Goal: Transaction & Acquisition: Purchase product/service

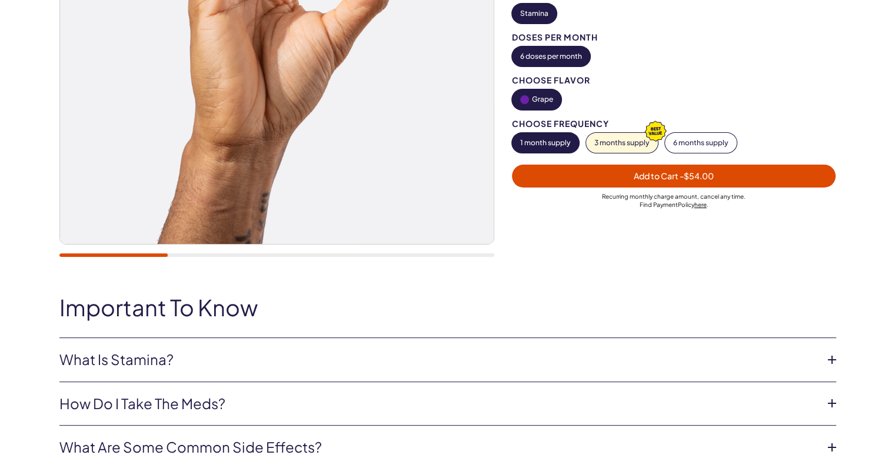
scroll to position [353, 0]
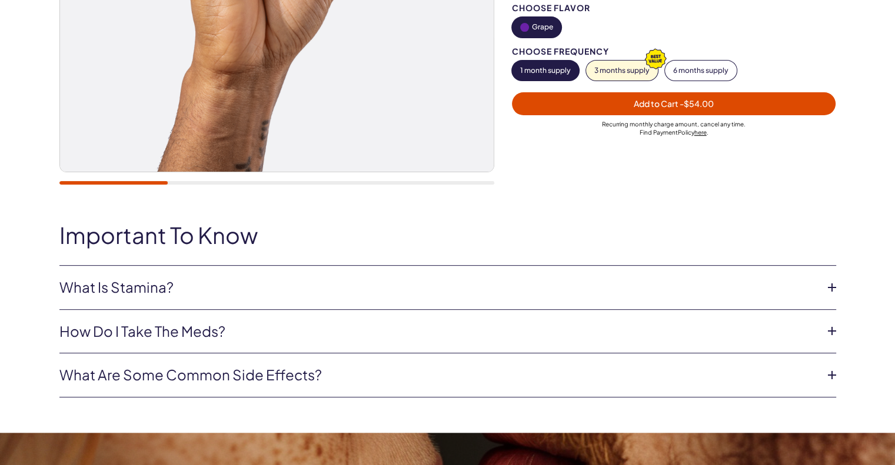
click at [221, 273] on li "What Is Stamina? This oral dissolvable tablet combines Tadalafil and Paroxetine…" at bounding box center [447, 288] width 777 height 44
click at [235, 295] on link "What Is Stamina?" at bounding box center [438, 288] width 758 height 20
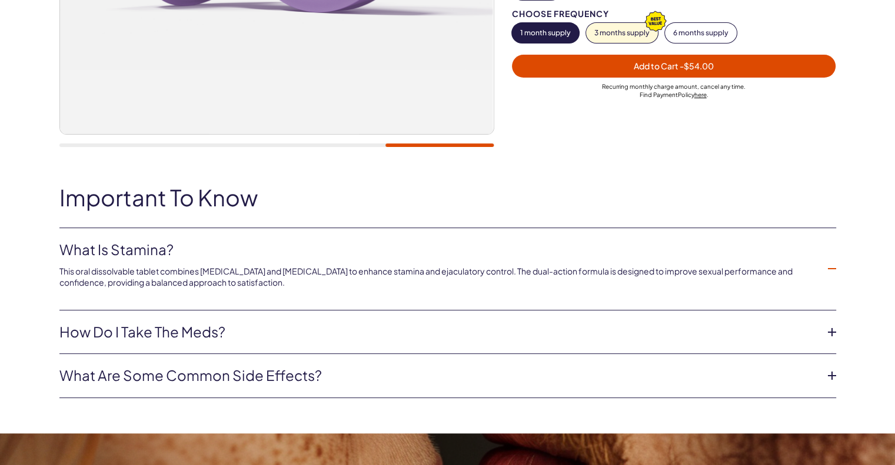
scroll to position [412, 0]
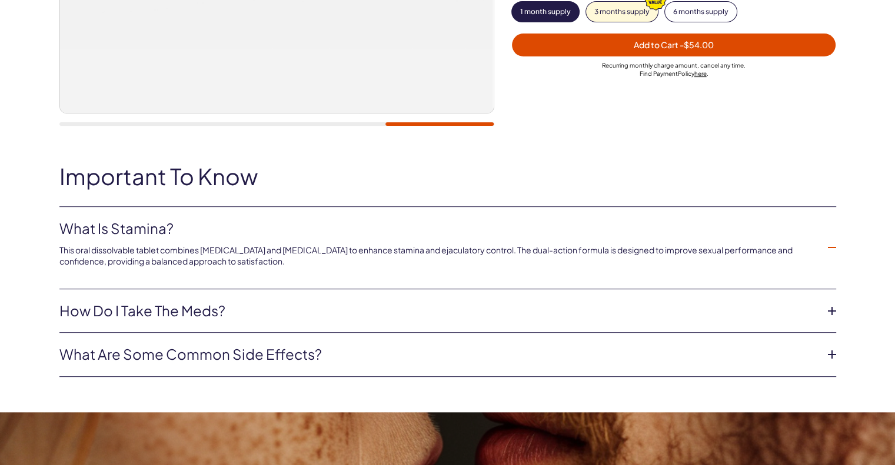
click at [231, 319] on link "How do I take the Meds?" at bounding box center [438, 311] width 758 height 20
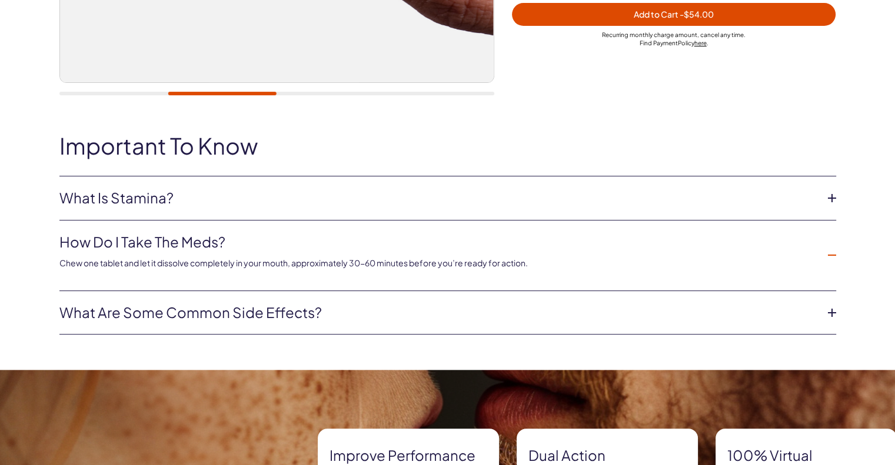
scroll to position [471, 0]
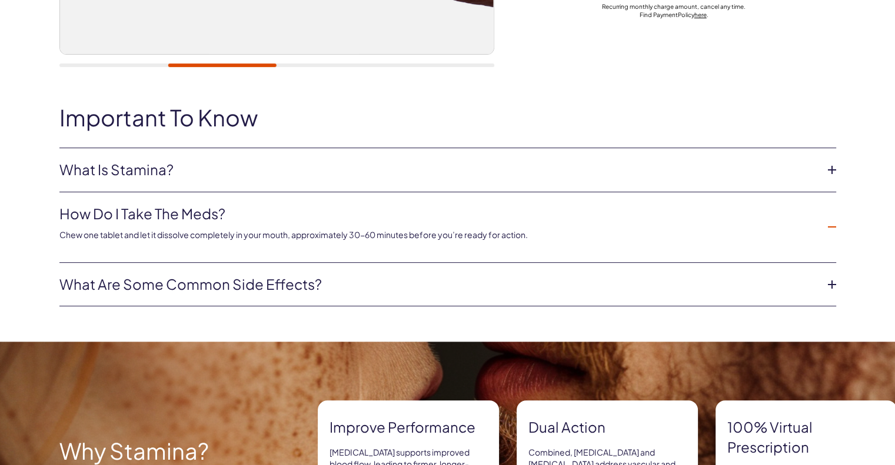
click at [234, 310] on div "Important To Know What Is Stamina? This oral dissolvable tablet combines Tadala…" at bounding box center [447, 223] width 895 height 237
click at [234, 301] on li "What are some common side effects? Tadalafil common side effects include: Mild …" at bounding box center [447, 285] width 777 height 44
click at [238, 287] on link "What are some common side effects?" at bounding box center [438, 285] width 758 height 20
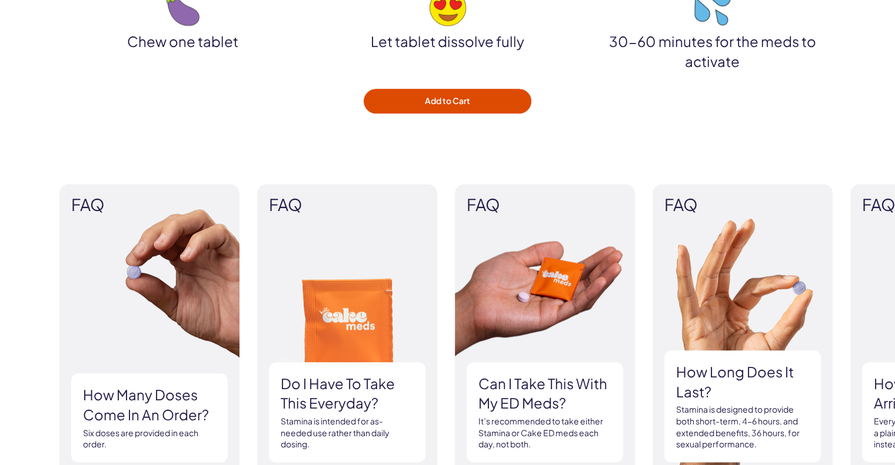
scroll to position [1412, 0]
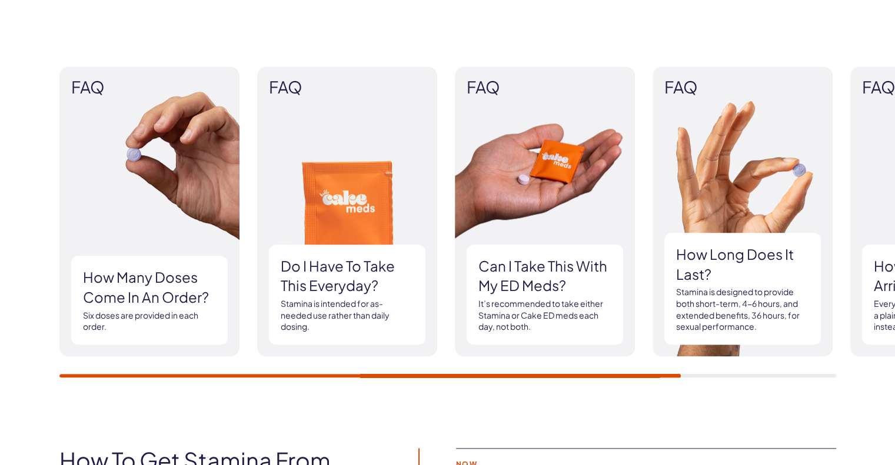
click at [374, 272] on h3 "Do I have to Take this everyday?" at bounding box center [347, 276] width 133 height 39
click at [355, 197] on img at bounding box center [347, 211] width 180 height 290
click at [351, 179] on img at bounding box center [347, 211] width 180 height 290
click at [353, 192] on img at bounding box center [347, 211] width 180 height 290
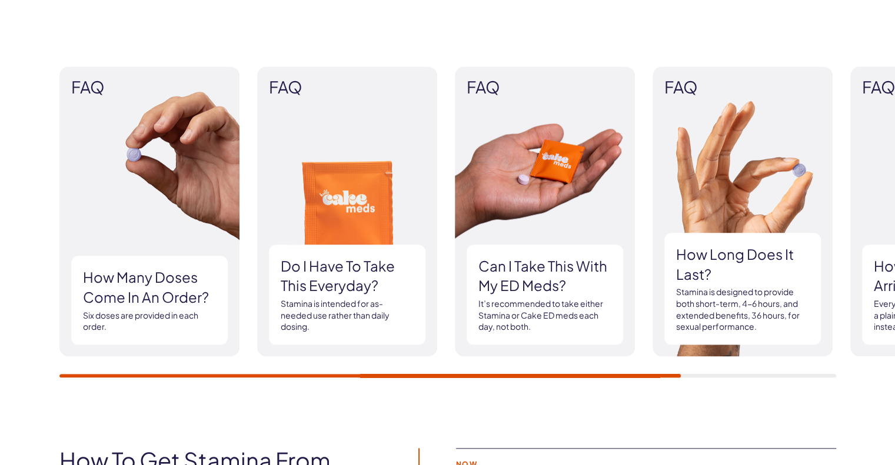
drag, startPoint x: 482, startPoint y: 368, endPoint x: 495, endPoint y: 367, distance: 13.0
click at [495, 367] on div "FAQ How many doses come in an order? Six doses are provided in each order. FAQ …" at bounding box center [447, 222] width 895 height 382
drag, startPoint x: 497, startPoint y: 359, endPoint x: 525, endPoint y: 357, distance: 28.4
click at [522, 359] on div "FAQ How many doses come in an order? Six doses are provided in each order. FAQ …" at bounding box center [447, 221] width 777 height 311
drag, startPoint x: 527, startPoint y: 366, endPoint x: 554, endPoint y: 362, distance: 28.0
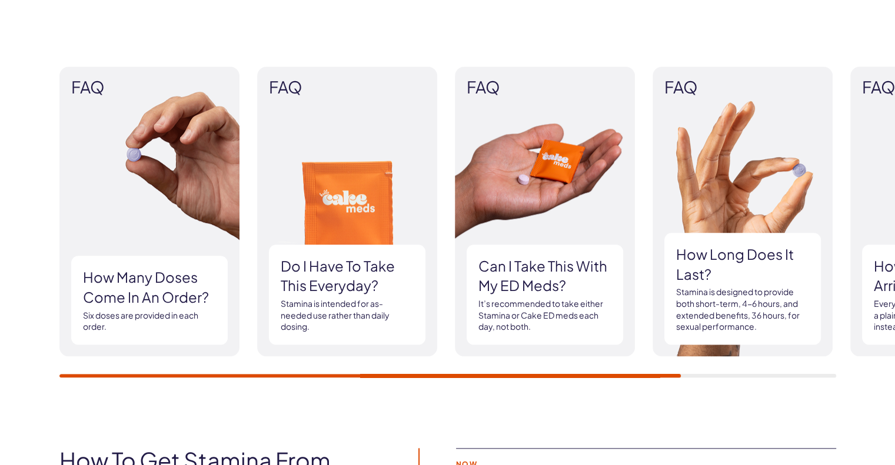
click at [548, 364] on div "FAQ How many doses come in an order? Six doses are provided in each order. FAQ …" at bounding box center [447, 222] width 895 height 382
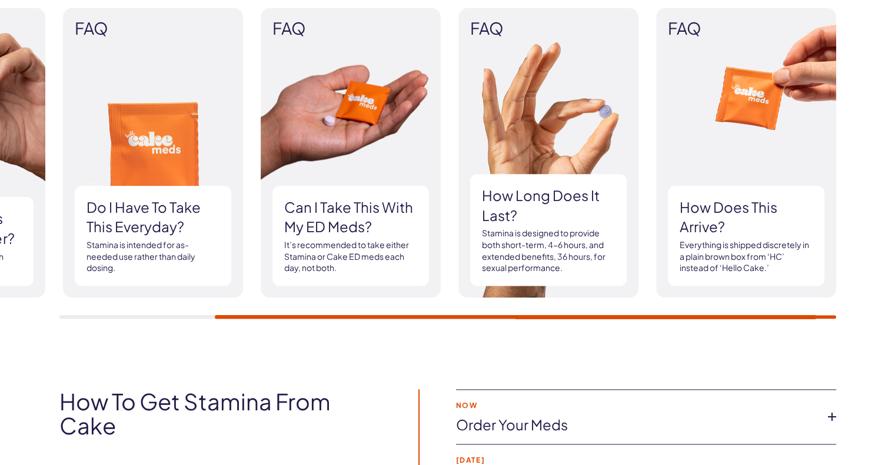
click at [758, 303] on div "FAQ How many doses come in an order? Six doses are provided in each order. FAQ …" at bounding box center [447, 163] width 777 height 311
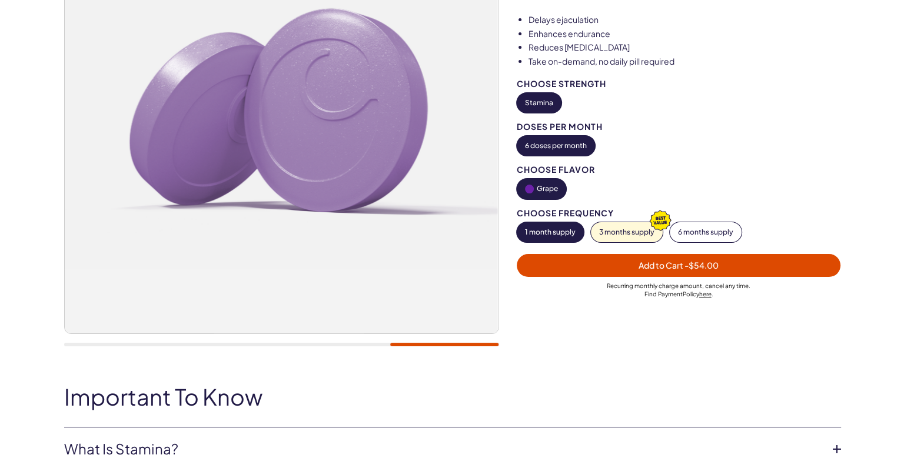
scroll to position [59, 0]
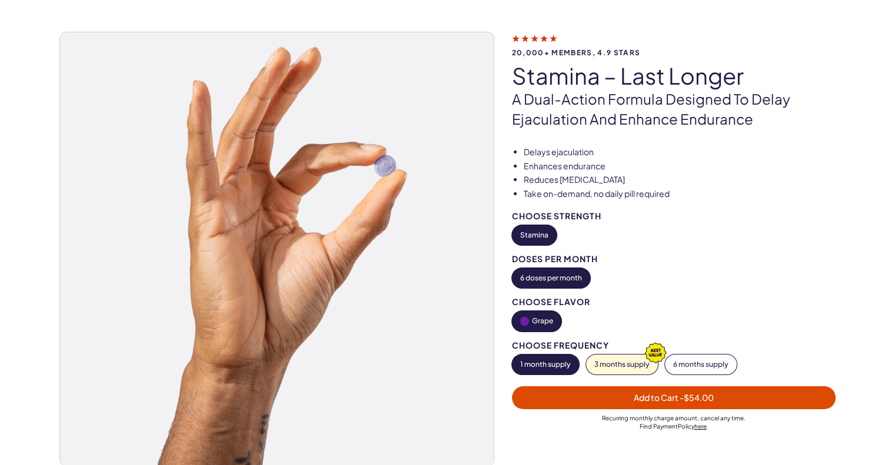
click at [634, 395] on span "Add to Cart - $54.00" at bounding box center [674, 397] width 80 height 11
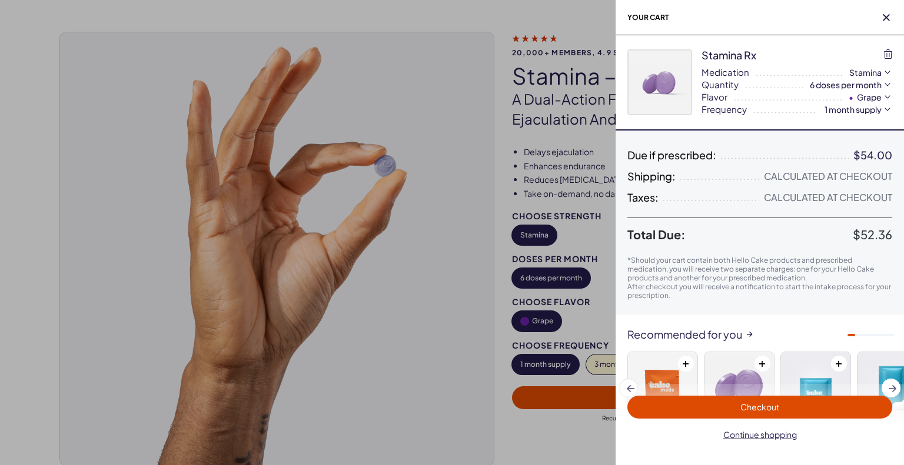
scroll to position [0, 0]
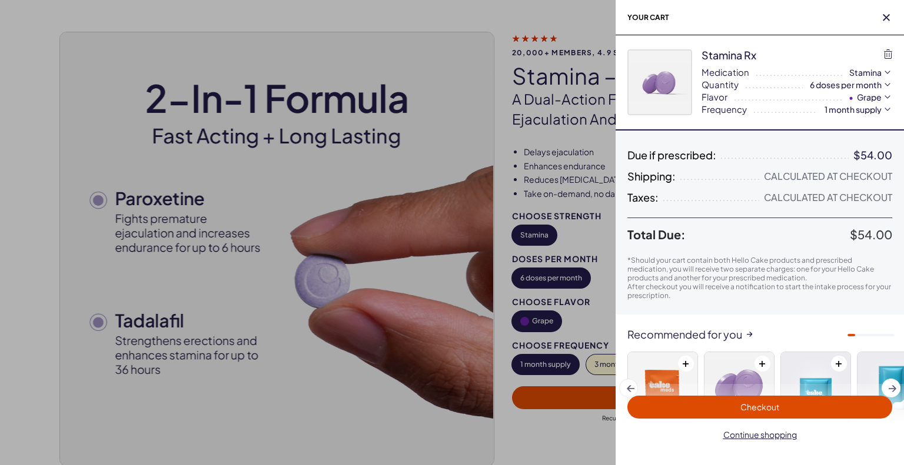
click at [742, 407] on span "Checkout" at bounding box center [759, 407] width 39 height 11
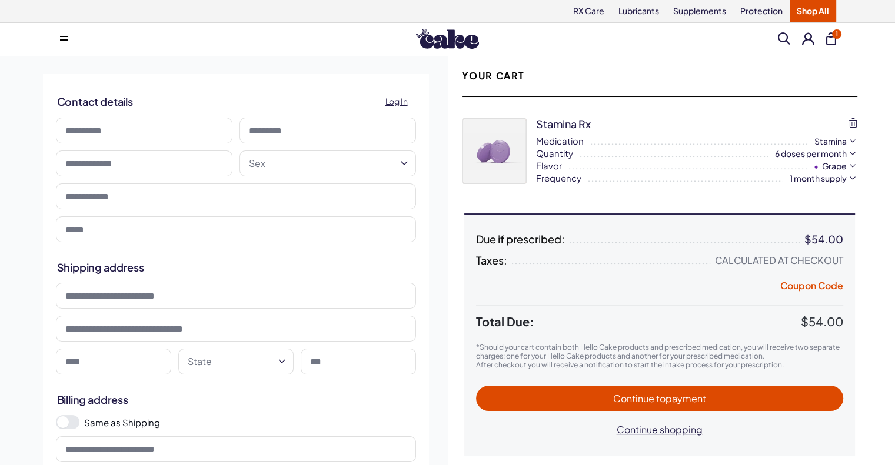
click at [84, 132] on input at bounding box center [144, 131] width 177 height 26
type input "******"
type input "*******"
type input "**********"
click at [128, 165] on input "text" at bounding box center [144, 164] width 177 height 26
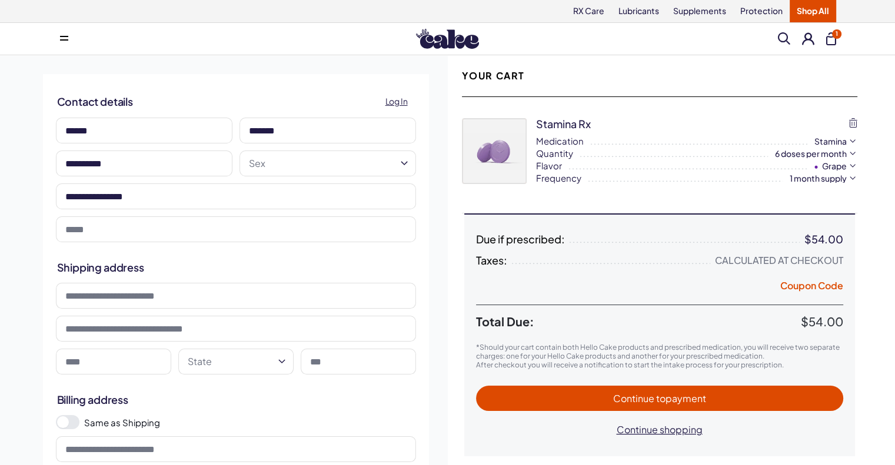
type input "**********"
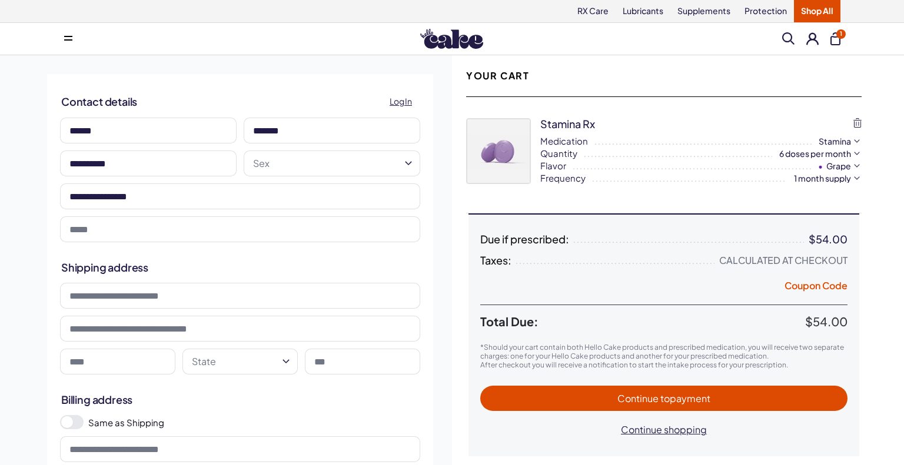
click at [256, 162] on html "RX Care Lubricants Supplements Protection Shop All Menu Him Her Everything 1" at bounding box center [452, 467] width 904 height 935
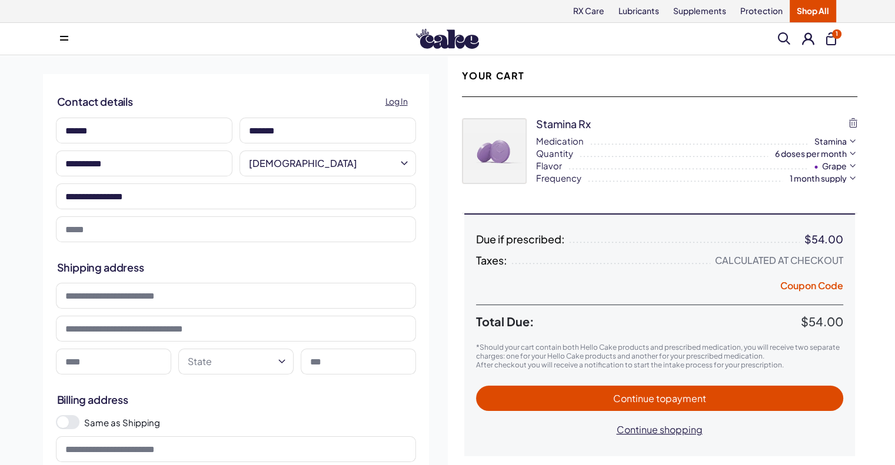
click at [175, 231] on input "email" at bounding box center [236, 230] width 360 height 26
type input "**********"
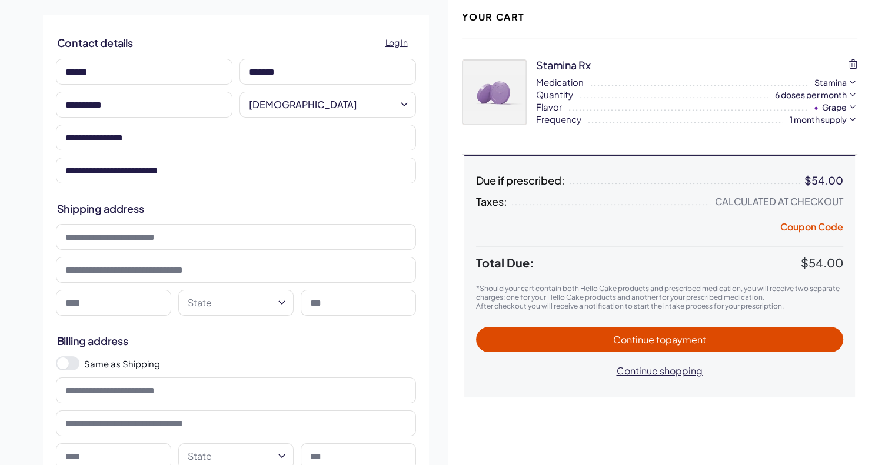
click at [153, 239] on input at bounding box center [236, 237] width 360 height 26
type input "**********"
click at [124, 296] on input at bounding box center [113, 303] width 115 height 26
type input "**********"
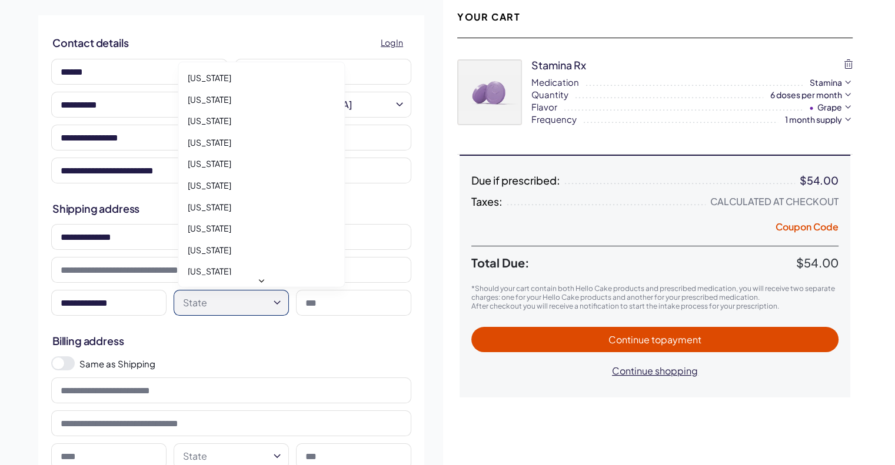
click at [221, 310] on html "RX Care Lubricants Supplements Protection Shop All Menu Him Her Everything 1" at bounding box center [447, 408] width 895 height 935
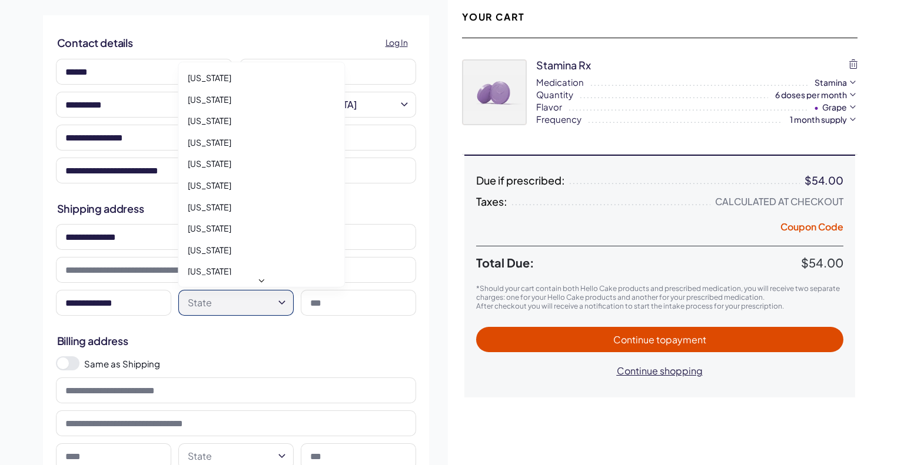
select select "**"
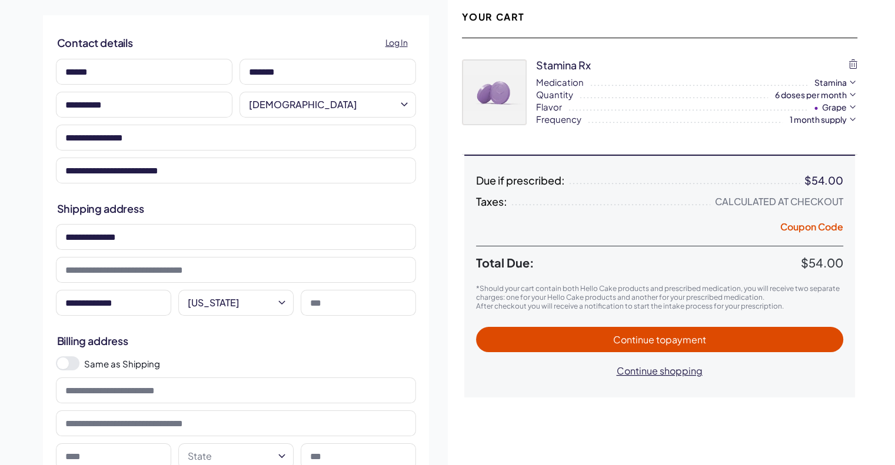
click at [339, 296] on input at bounding box center [358, 303] width 115 height 26
type input "*****"
click at [0, 336] on div "**********" at bounding box center [447, 251] width 895 height 510
click at [55, 365] on div "Same as Shipping" at bounding box center [235, 363] width 367 height 21
click at [59, 365] on span at bounding box center [63, 364] width 12 height 12
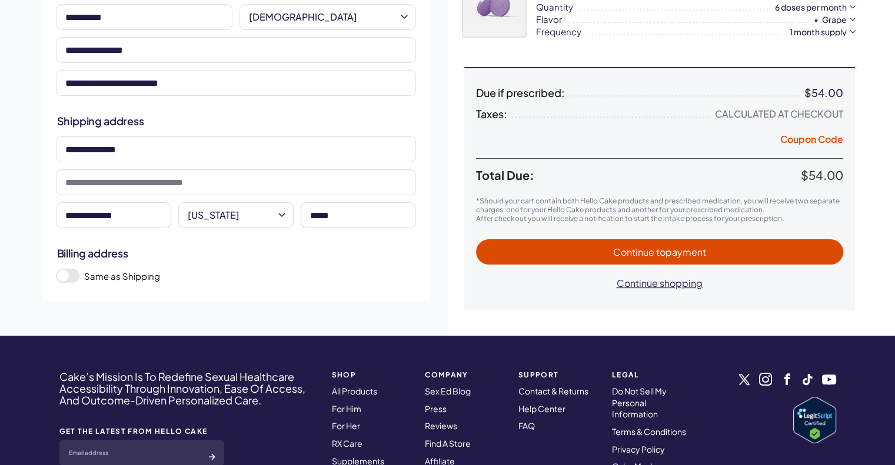
scroll to position [177, 0]
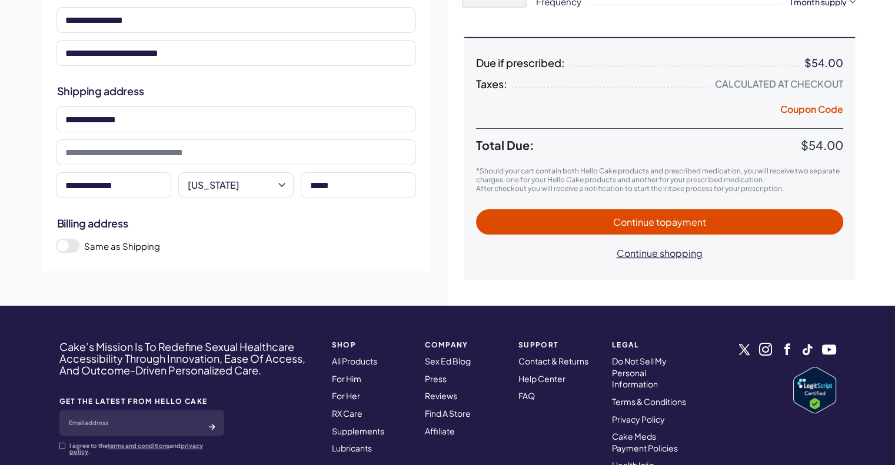
click at [567, 226] on span "Continue to payment" at bounding box center [660, 222] width 344 height 14
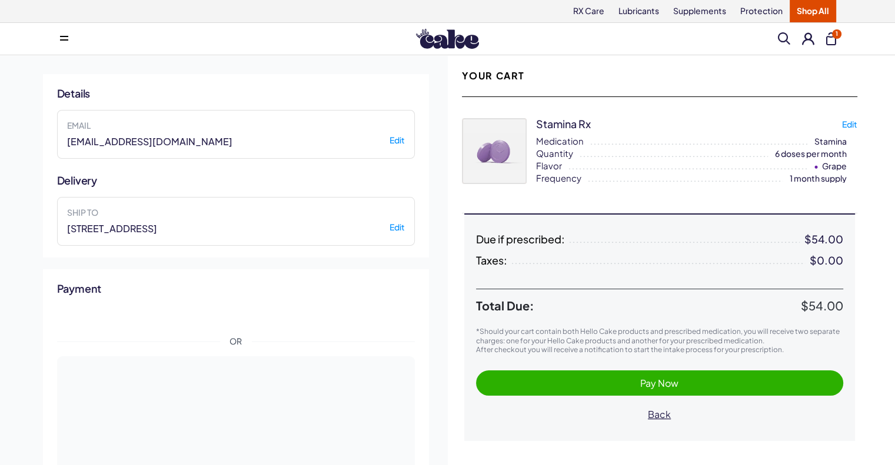
scroll to position [59, 0]
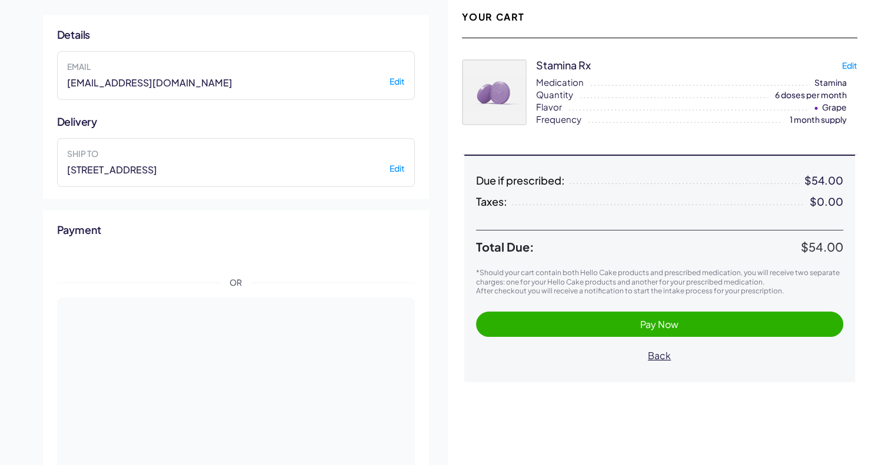
click at [597, 319] on span "Pay Now" at bounding box center [660, 325] width 344 height 14
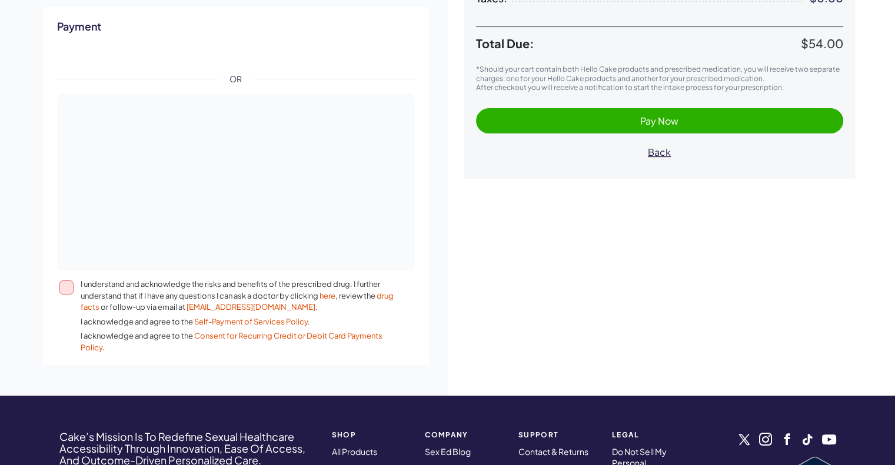
scroll to position [264, 0]
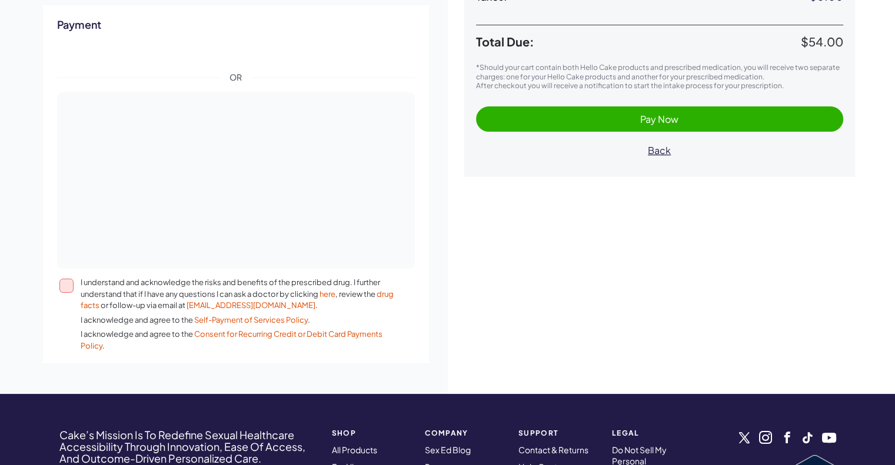
click at [65, 292] on div at bounding box center [69, 314] width 21 height 75
click at [65, 292] on button "I understand and acknowledge the risks and benefits of the prescribed drug. I f…" at bounding box center [66, 286] width 14 height 14
click at [621, 112] on span "Pay Now" at bounding box center [660, 119] width 344 height 14
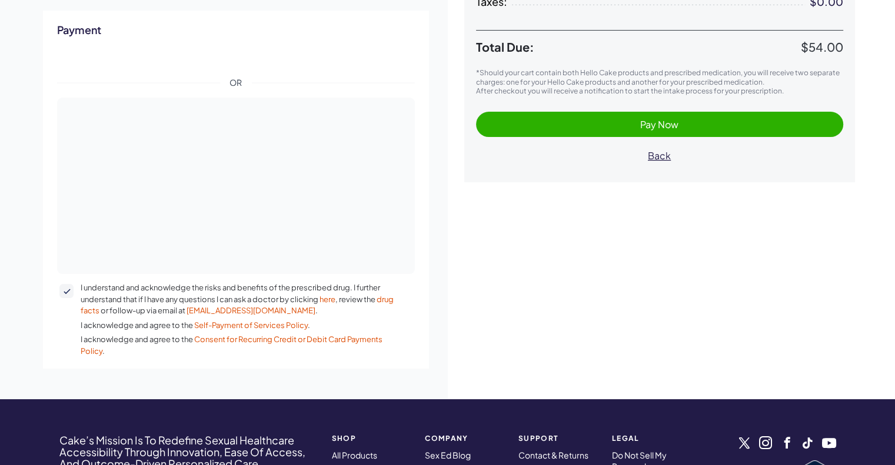
click at [611, 128] on span "Pay Now" at bounding box center [660, 125] width 344 height 14
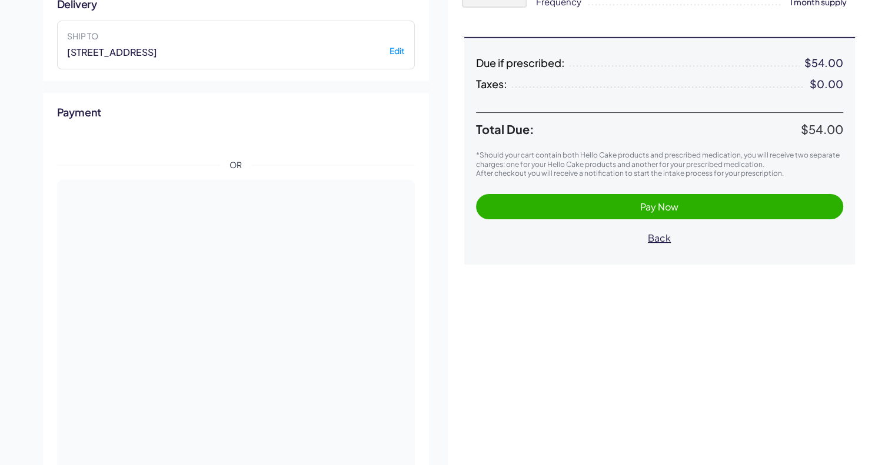
scroll to position [235, 0]
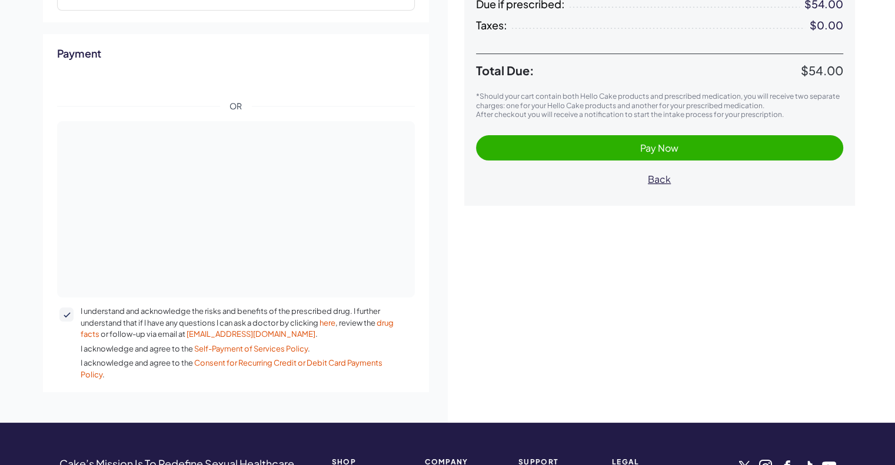
click at [308, 261] on div at bounding box center [236, 209] width 358 height 177
click at [668, 144] on span "Pay Now" at bounding box center [659, 148] width 38 height 12
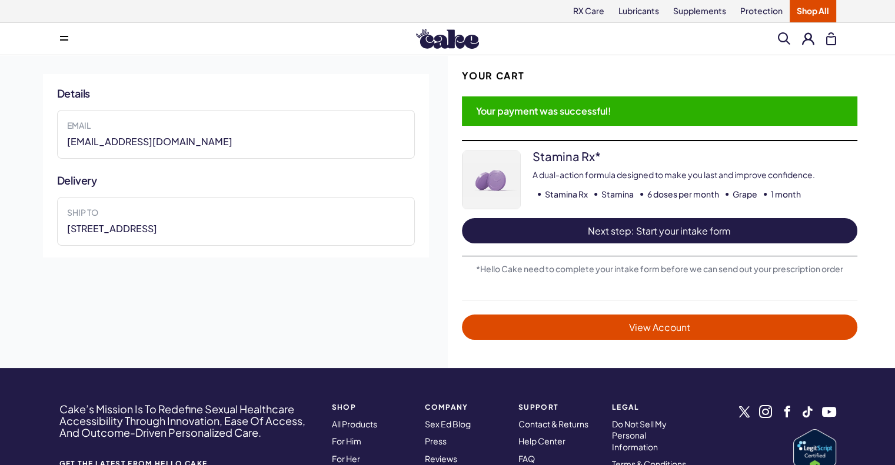
click at [595, 228] on span "Next step: Start your intake form" at bounding box center [660, 231] width 372 height 14
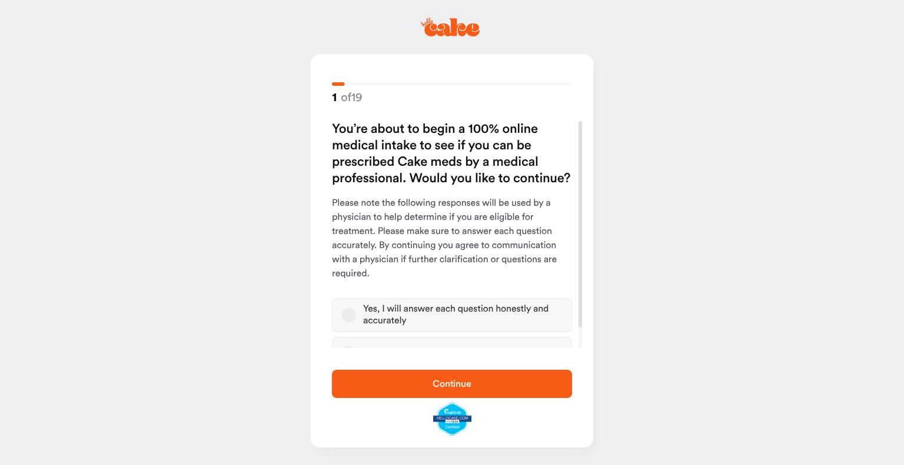
click at [348, 303] on label "Yes, I will answer each question honestly and accurately" at bounding box center [452, 315] width 240 height 34
click at [348, 308] on button "Yes, I will answer each question honestly and accurately" at bounding box center [349, 315] width 14 height 14
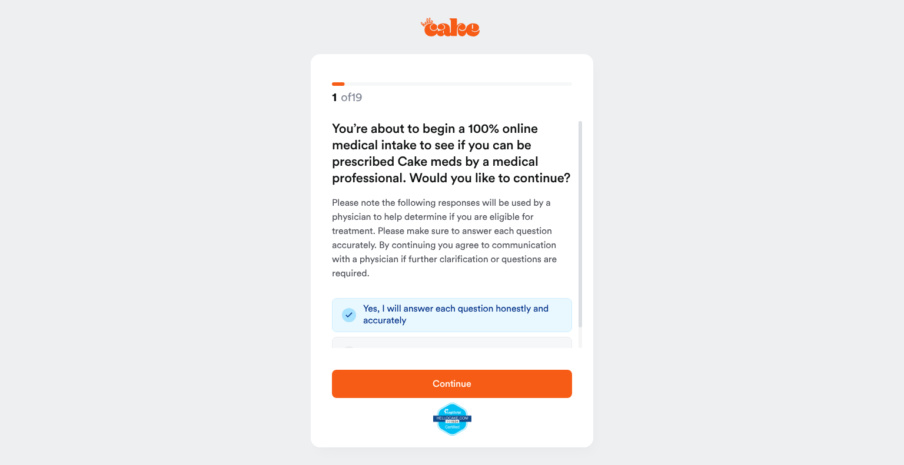
click at [414, 384] on span "Continue" at bounding box center [452, 384] width 202 height 14
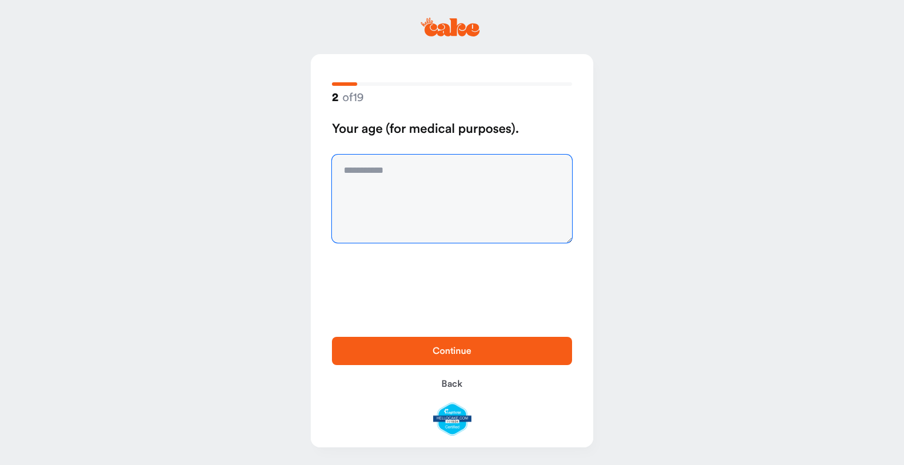
click at [459, 199] on textarea at bounding box center [452, 199] width 240 height 88
type textarea "**"
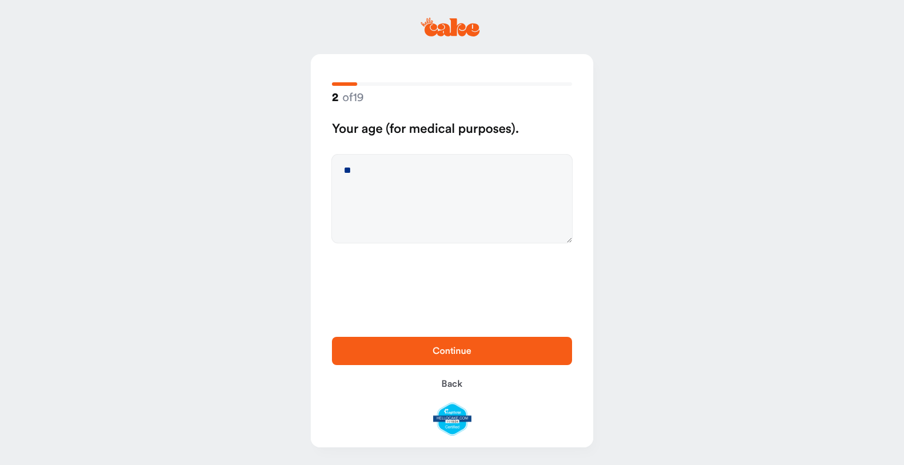
click at [482, 353] on span "Continue" at bounding box center [452, 351] width 202 height 14
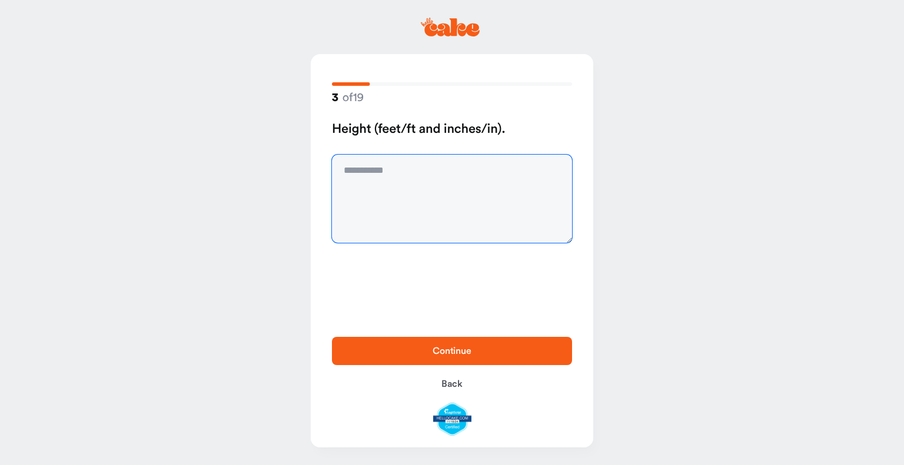
click at [417, 183] on textarea at bounding box center [452, 199] width 240 height 88
type textarea "**********"
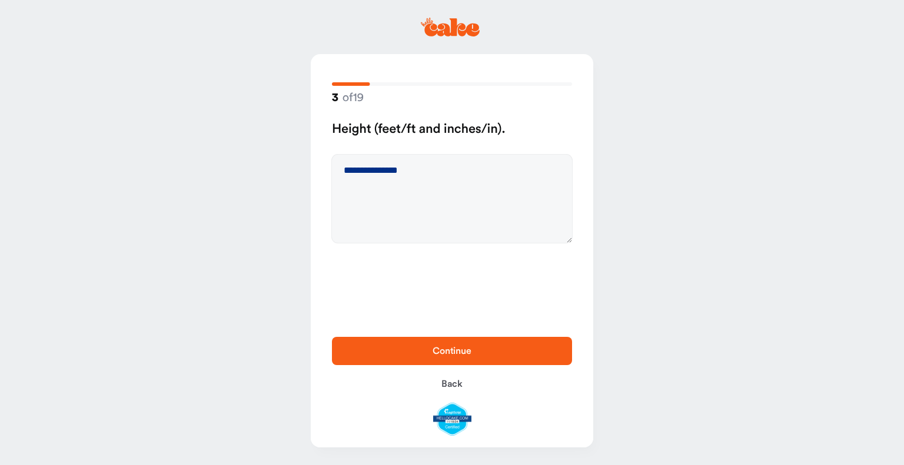
click at [473, 337] on div "Continue Back" at bounding box center [452, 386] width 282 height 122
click at [469, 341] on button "Continue" at bounding box center [452, 351] width 240 height 28
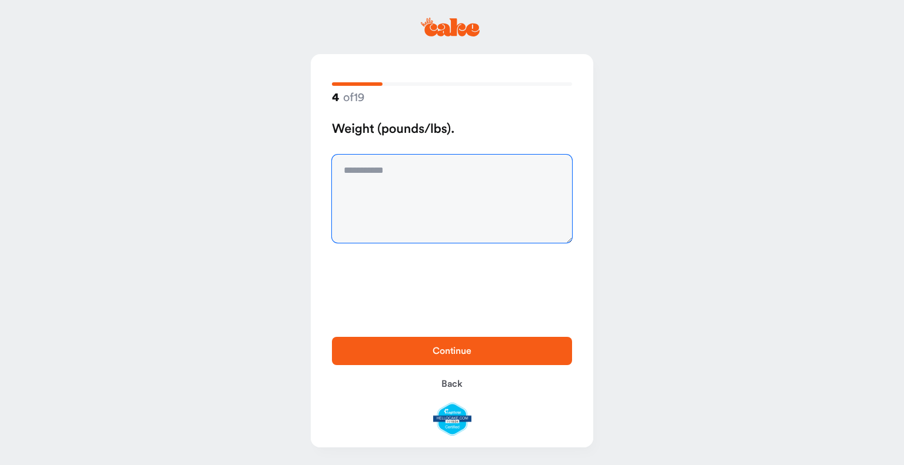
click at [407, 183] on textarea at bounding box center [452, 199] width 240 height 88
type textarea "***"
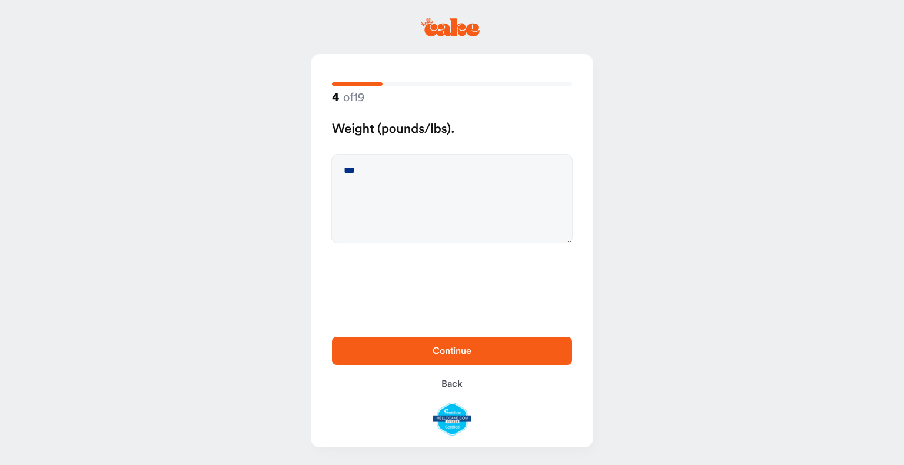
click at [407, 345] on span "Continue" at bounding box center [452, 351] width 202 height 14
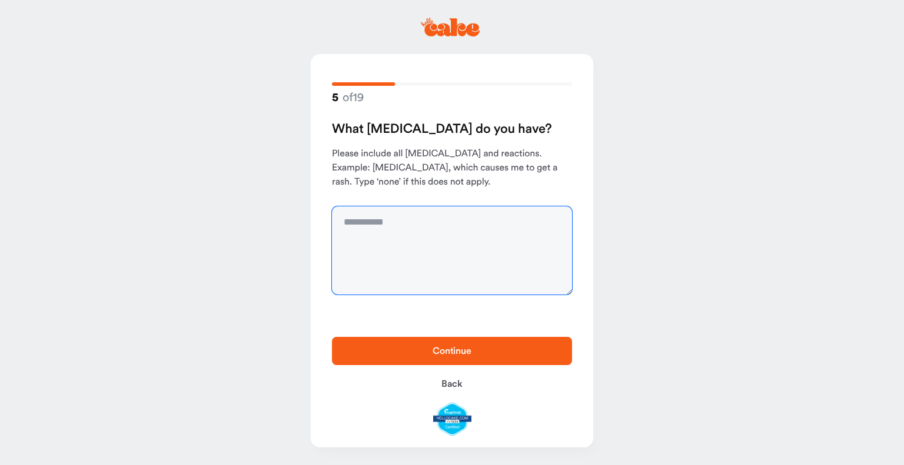
click at [397, 251] on textarea at bounding box center [452, 251] width 240 height 88
type textarea "****"
click at [412, 339] on button "Continue" at bounding box center [452, 351] width 240 height 28
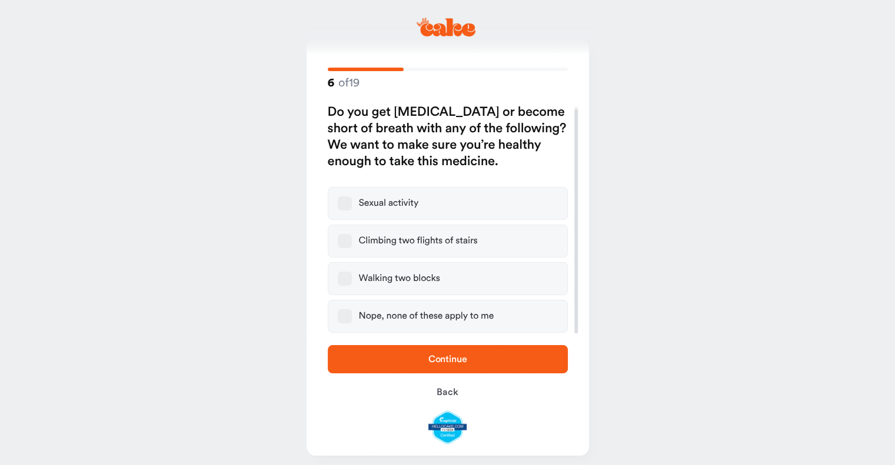
scroll to position [22, 0]
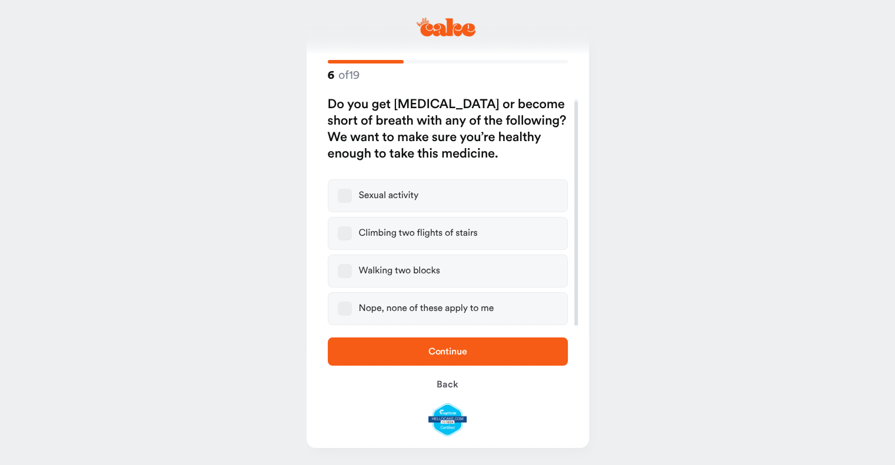
click at [426, 310] on div "Nope, none of these apply to me" at bounding box center [426, 309] width 135 height 12
click at [352, 310] on button "Nope, none of these apply to me" at bounding box center [345, 309] width 14 height 14
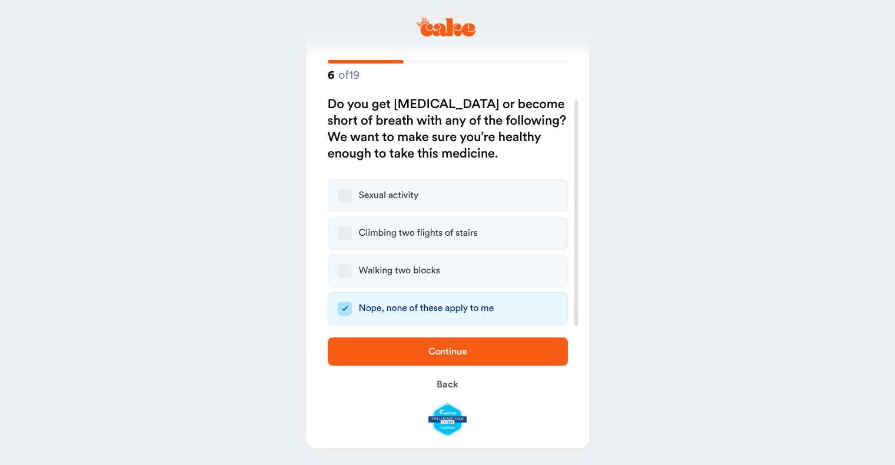
click at [426, 350] on span "Continue" at bounding box center [448, 352] width 202 height 14
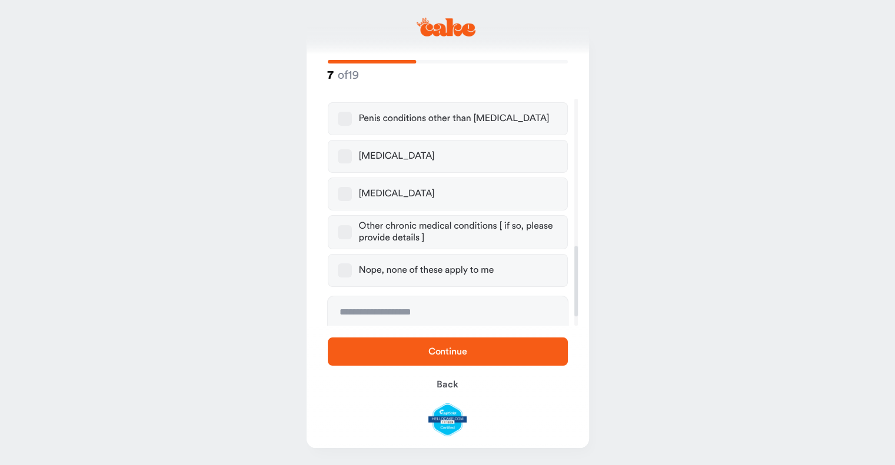
scroll to position [473, 0]
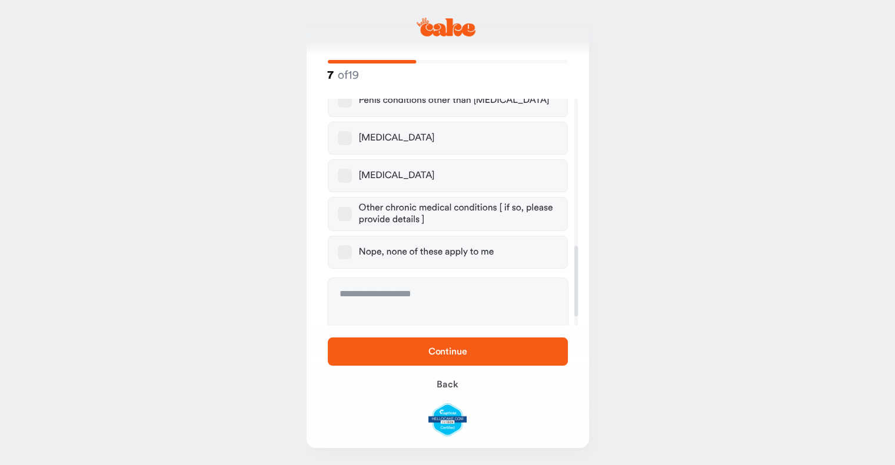
click at [406, 247] on div "Nope, none of these apply to me" at bounding box center [426, 253] width 135 height 12
click at [352, 245] on button "Nope, none of these apply to me" at bounding box center [345, 252] width 14 height 14
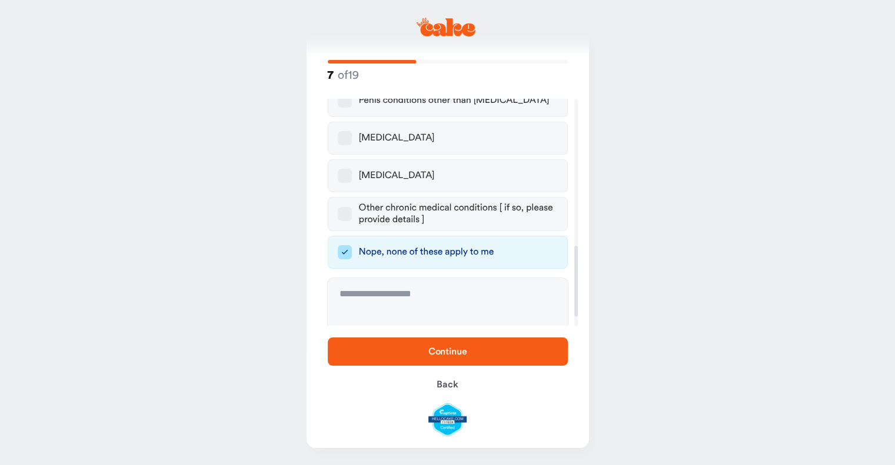
click at [415, 348] on span "Continue" at bounding box center [448, 352] width 202 height 14
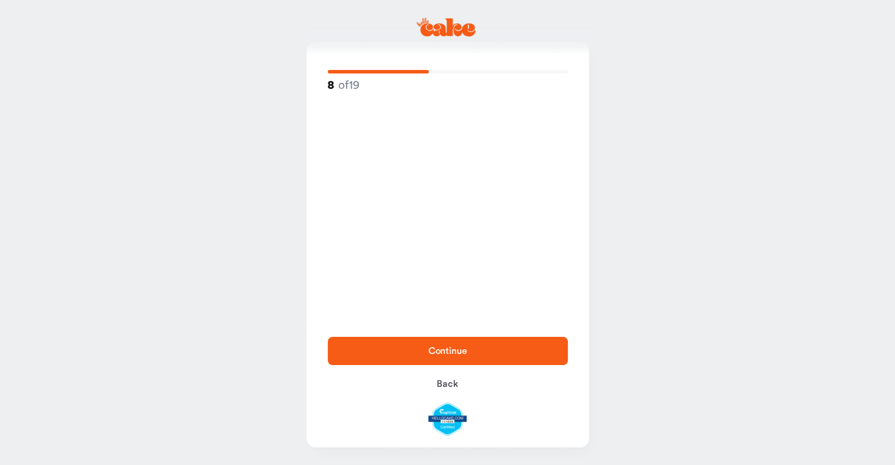
scroll to position [0, 0]
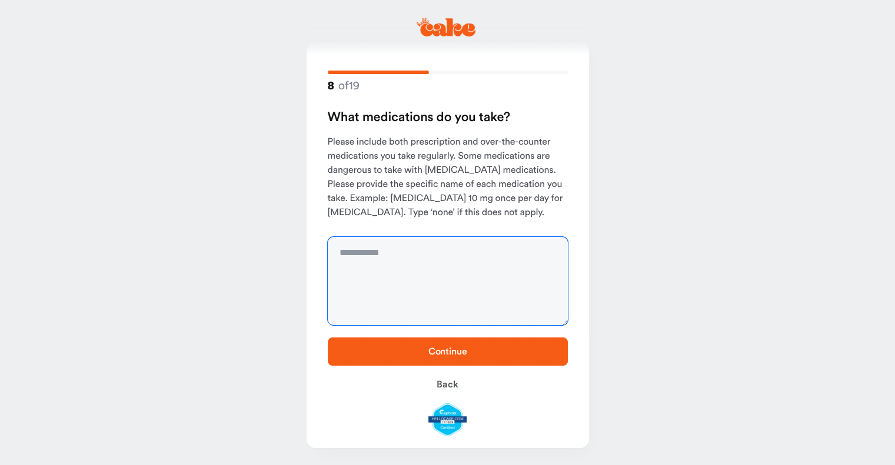
click at [392, 272] on textarea at bounding box center [448, 281] width 240 height 88
type textarea "**********"
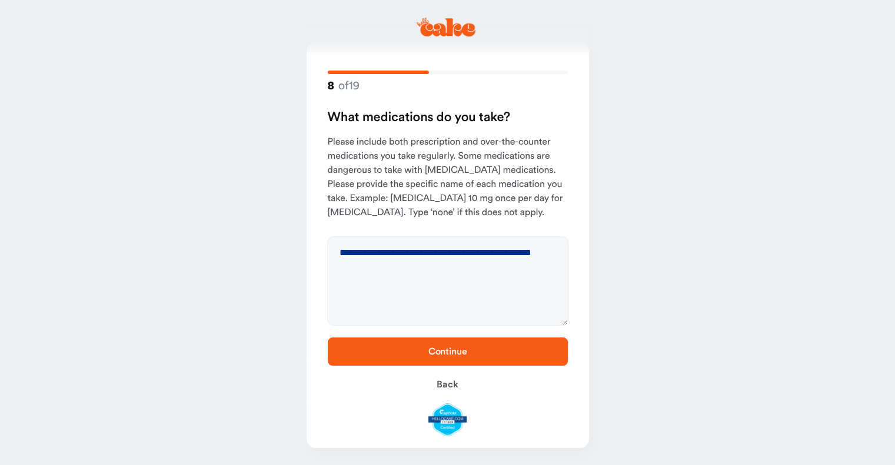
click at [422, 347] on span "Continue" at bounding box center [448, 352] width 202 height 14
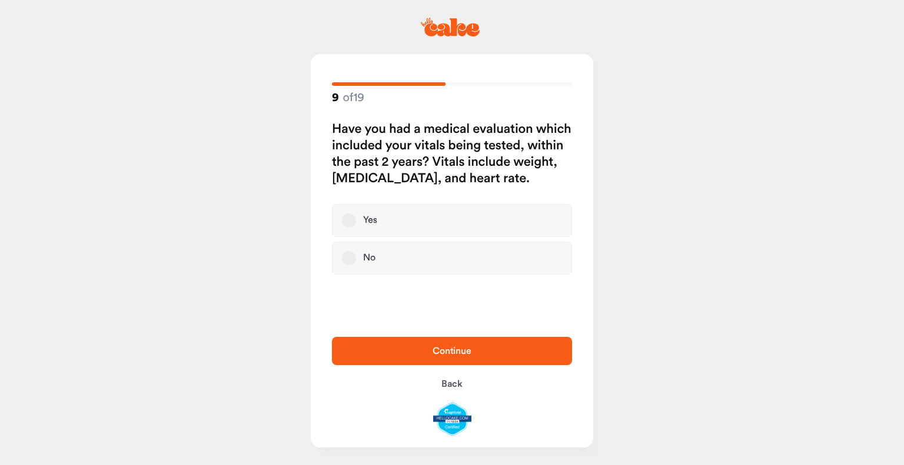
click at [392, 225] on label "Yes" at bounding box center [452, 220] width 240 height 33
click at [356, 225] on button "Yes" at bounding box center [349, 221] width 14 height 14
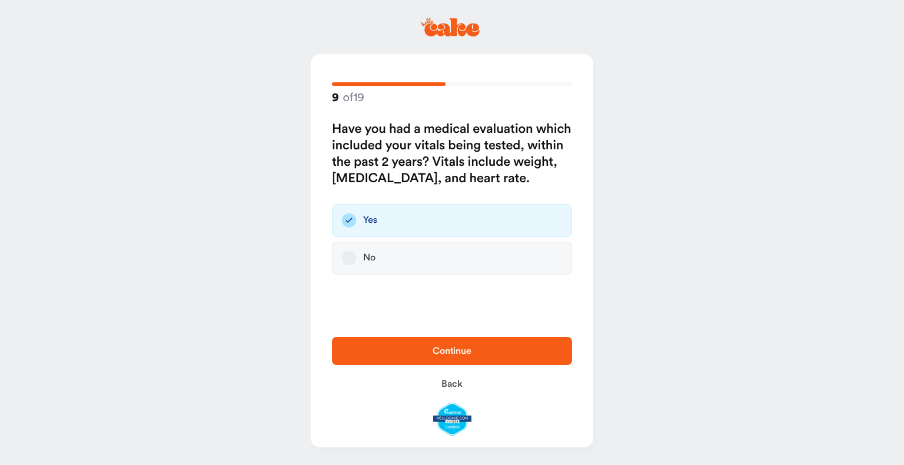
click at [419, 348] on span "Continue" at bounding box center [452, 351] width 202 height 14
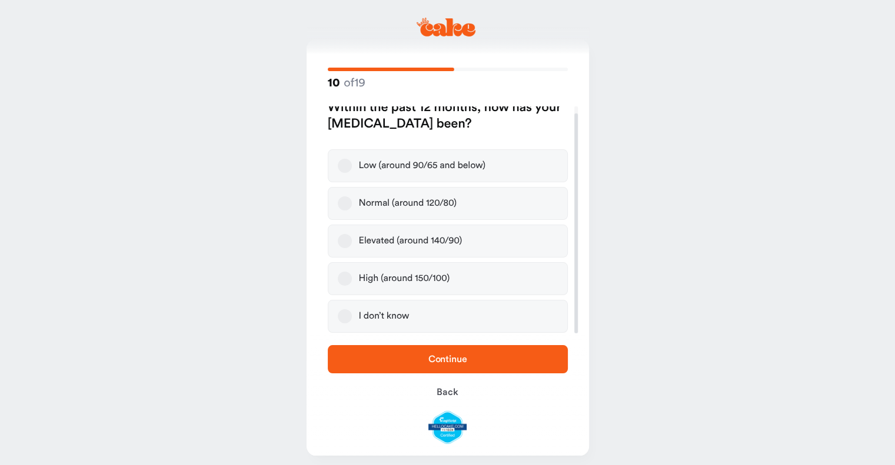
scroll to position [22, 0]
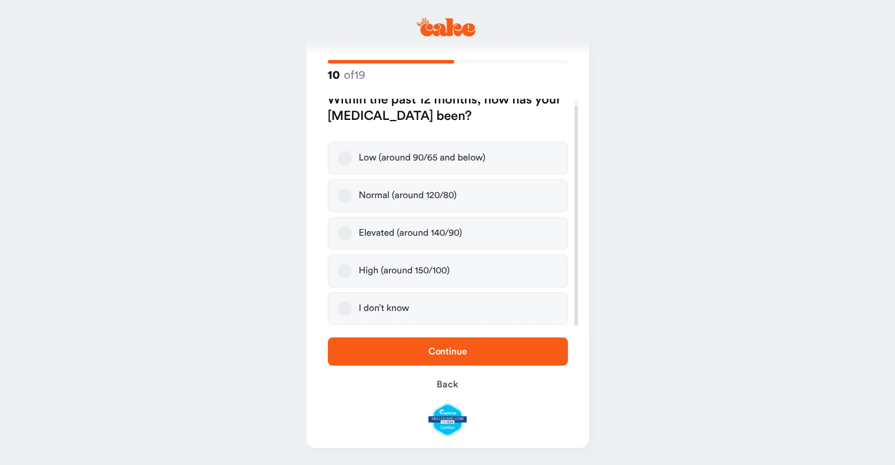
click at [384, 195] on div "Normal (around 120/80)" at bounding box center [408, 196] width 98 height 12
click at [352, 195] on button "Normal (around 120/80)" at bounding box center [345, 196] width 14 height 14
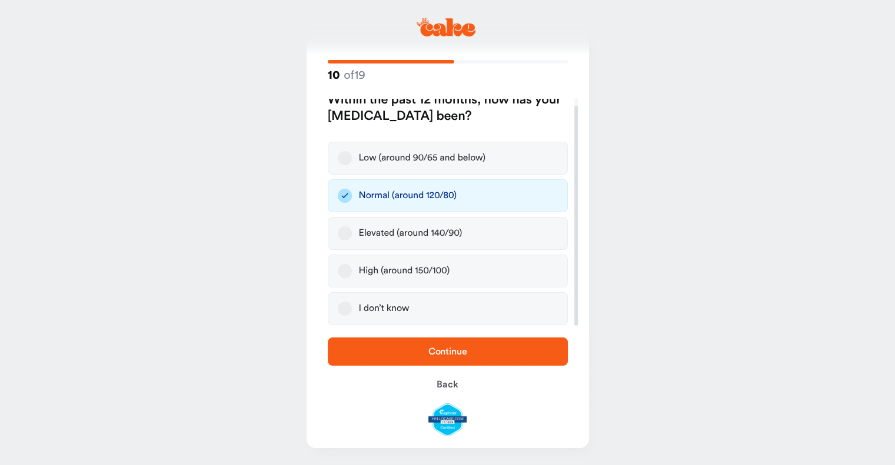
click at [418, 345] on span "Continue" at bounding box center [448, 352] width 202 height 14
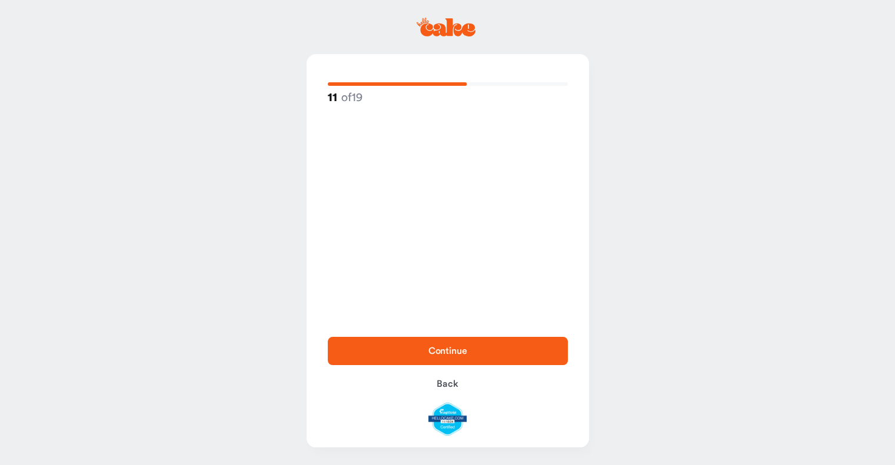
scroll to position [0, 0]
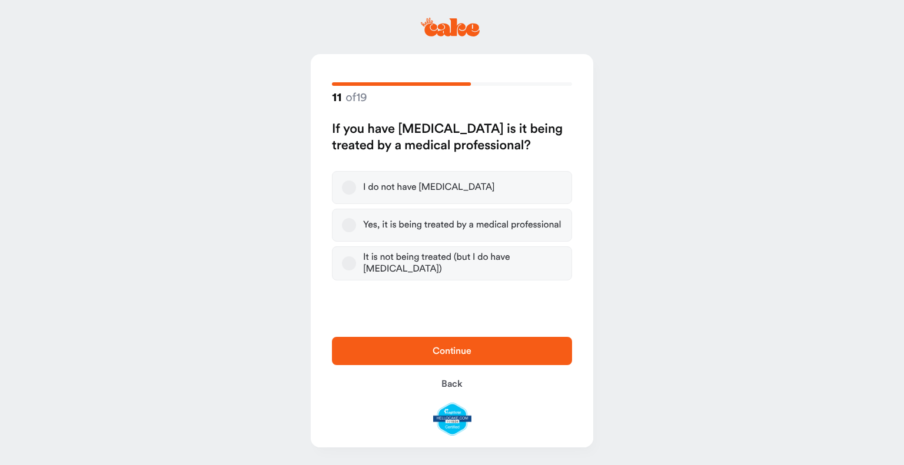
click at [393, 188] on div "I do not have high blood pressure" at bounding box center [428, 188] width 131 height 12
click at [356, 188] on button "I do not have high blood pressure" at bounding box center [349, 188] width 14 height 14
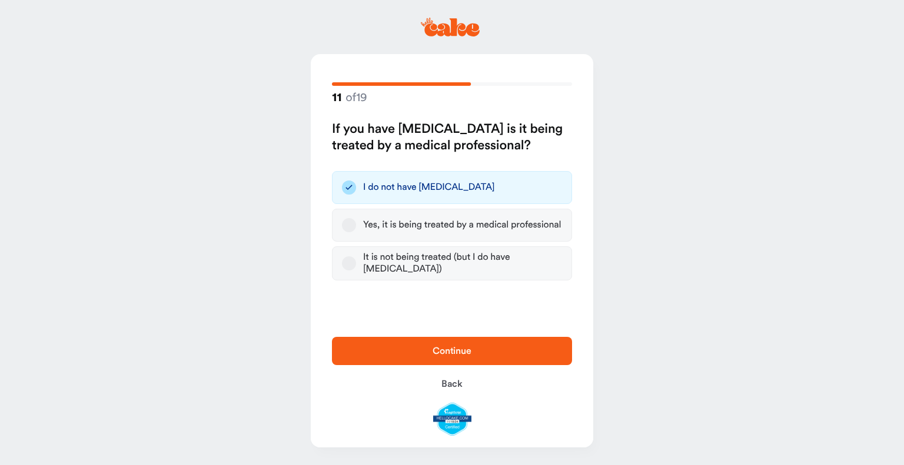
click at [406, 351] on span "Continue" at bounding box center [452, 351] width 202 height 14
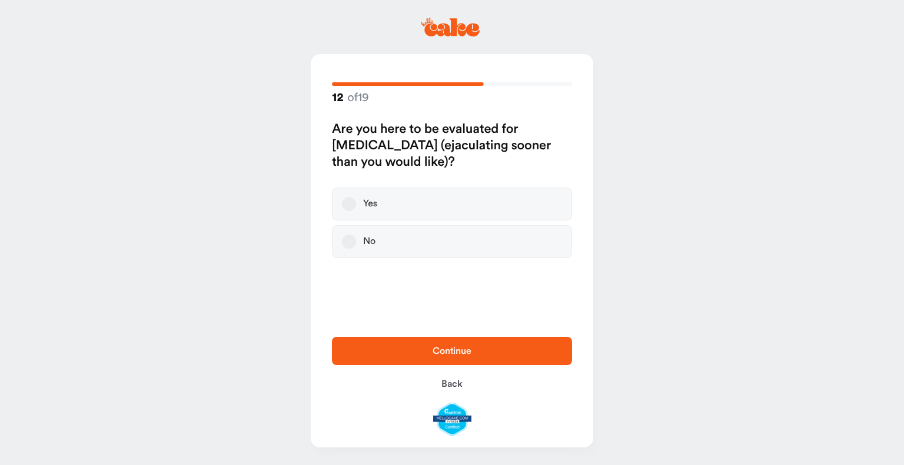
click at [395, 235] on label "No" at bounding box center [452, 241] width 240 height 33
click at [356, 235] on button "No" at bounding box center [349, 242] width 14 height 14
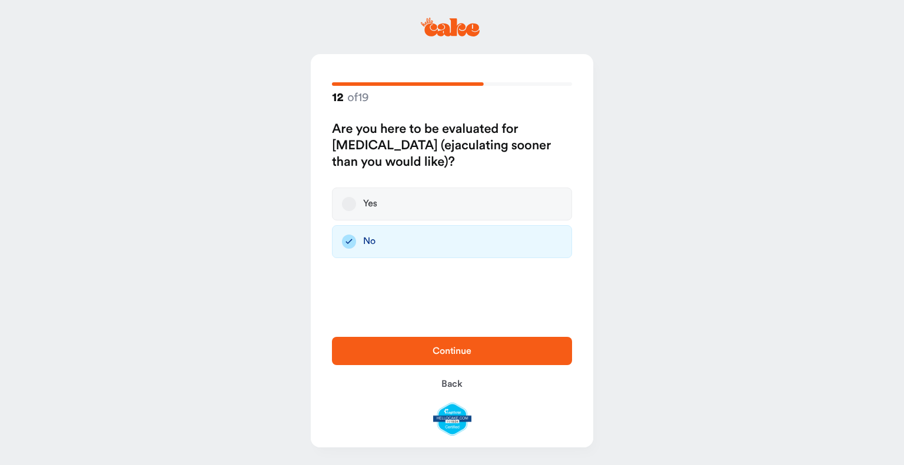
click at [407, 350] on span "Continue" at bounding box center [452, 351] width 202 height 14
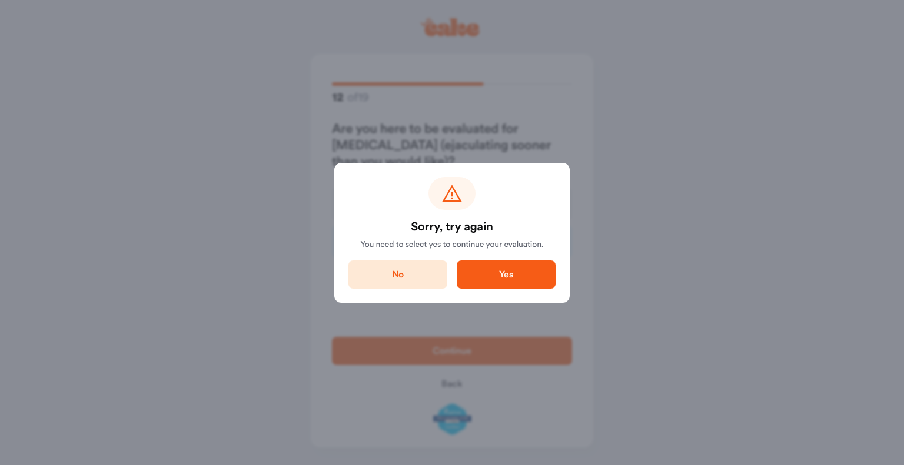
click at [477, 281] on span "Yes" at bounding box center [505, 275] width 61 height 14
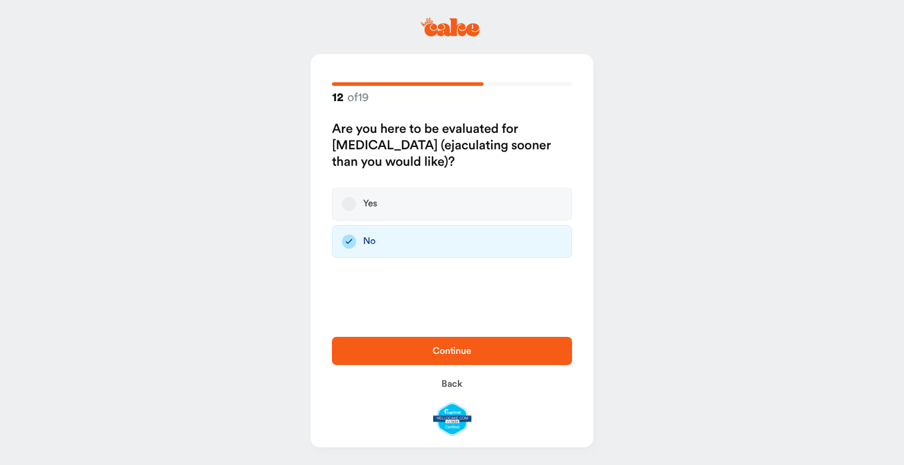
click at [392, 198] on label "Yes" at bounding box center [452, 204] width 240 height 33
click at [356, 198] on button "Yes" at bounding box center [349, 204] width 14 height 14
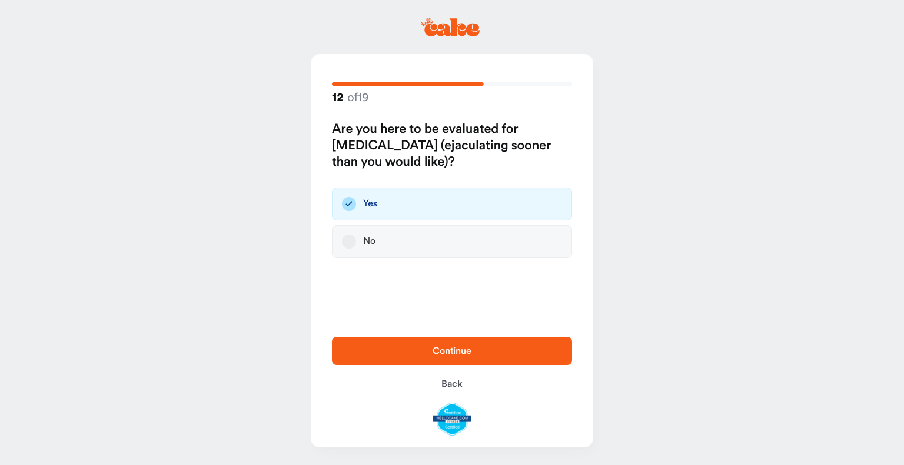
click at [405, 347] on span "Continue" at bounding box center [452, 351] width 202 height 14
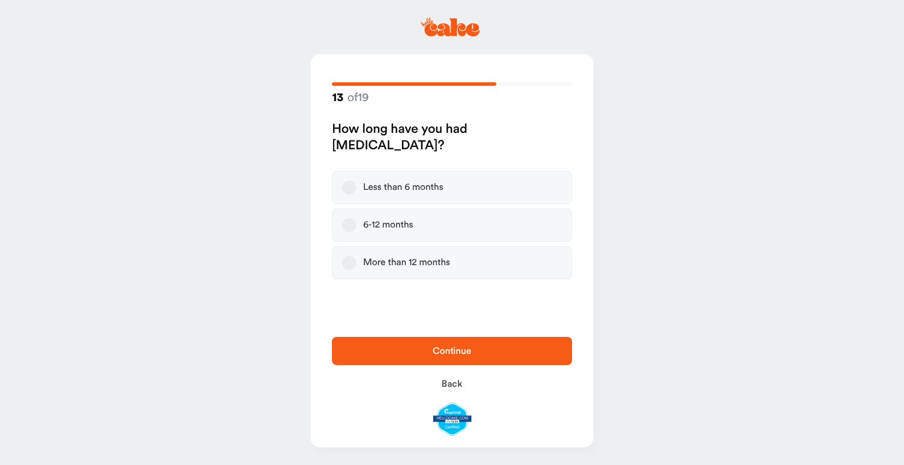
click at [395, 266] on div "More than 12 months" at bounding box center [406, 263] width 87 height 12
click at [356, 266] on button "More than 12 months" at bounding box center [349, 263] width 14 height 14
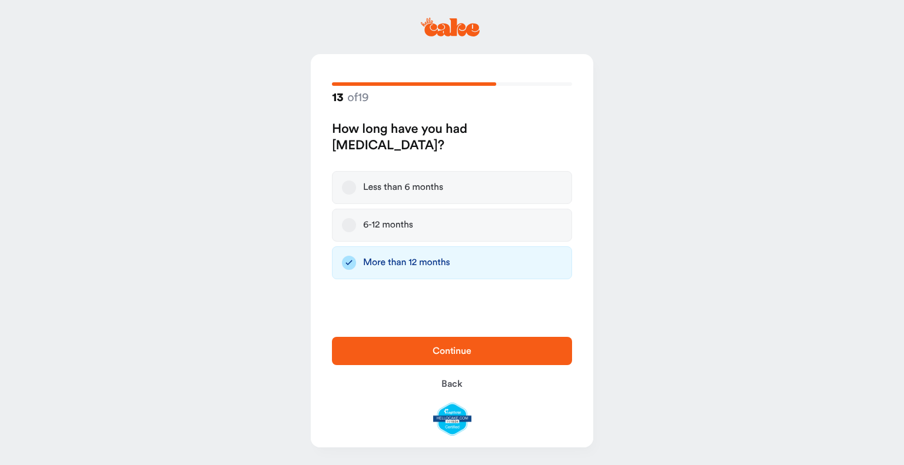
click at [415, 348] on span "Continue" at bounding box center [452, 351] width 202 height 14
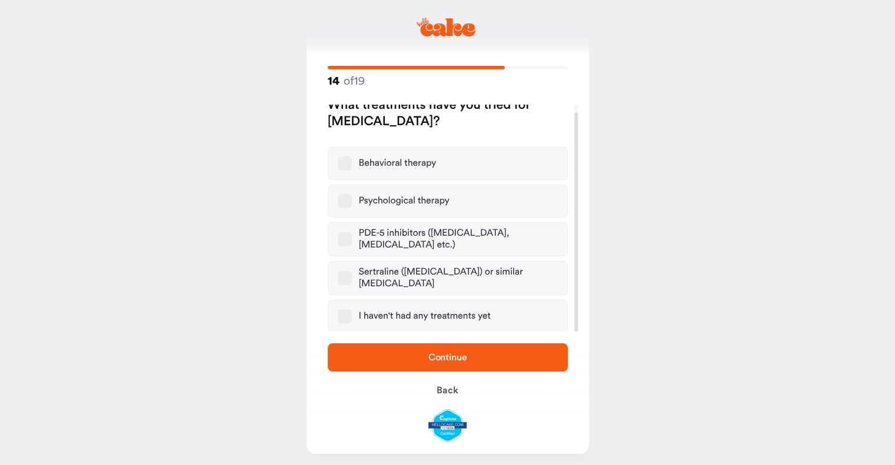
scroll to position [22, 0]
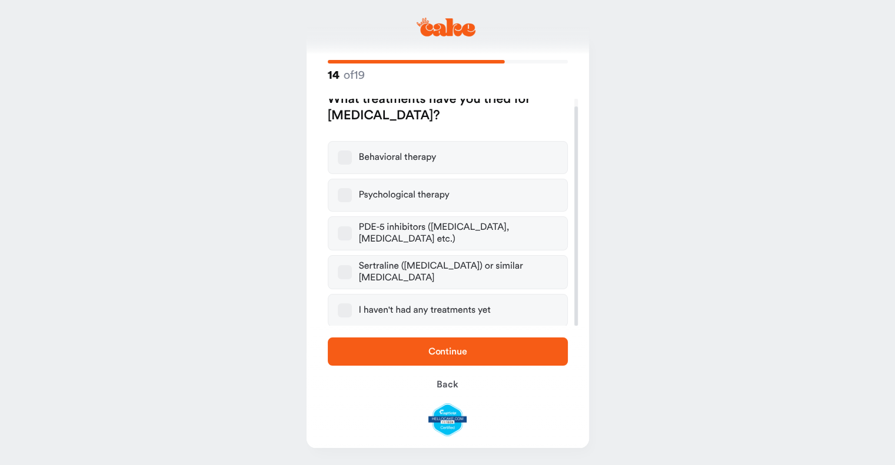
click at [415, 315] on label "I haven't had any treatments yet" at bounding box center [448, 310] width 240 height 33
click at [352, 315] on button "I haven't had any treatments yet" at bounding box center [345, 311] width 14 height 14
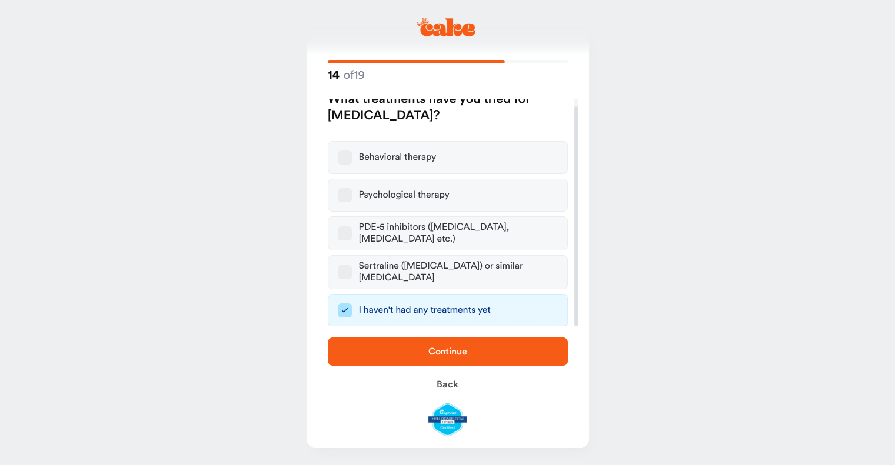
scroll to position [0, 0]
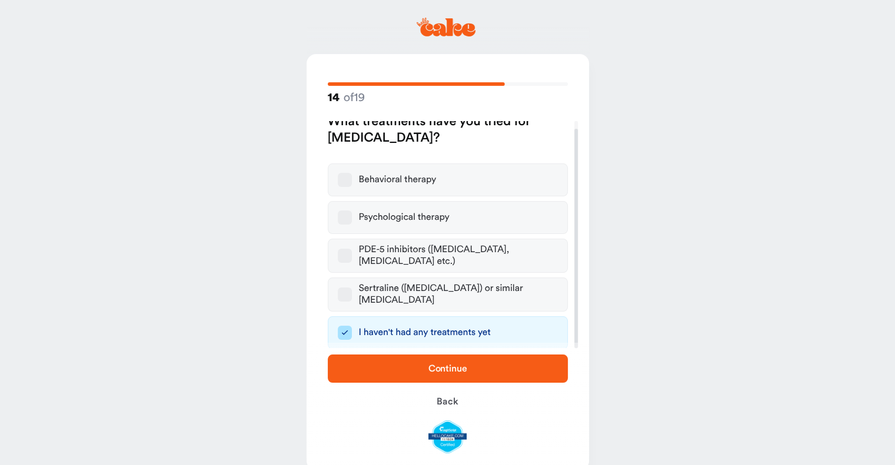
click at [412, 369] on span "Continue" at bounding box center [448, 369] width 202 height 14
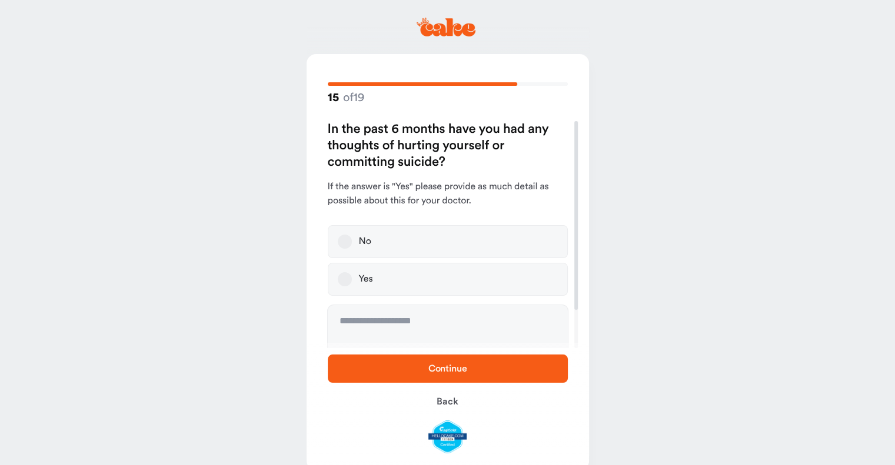
click at [391, 277] on label "Yes" at bounding box center [448, 279] width 240 height 33
click at [352, 277] on button "Yes" at bounding box center [345, 279] width 14 height 14
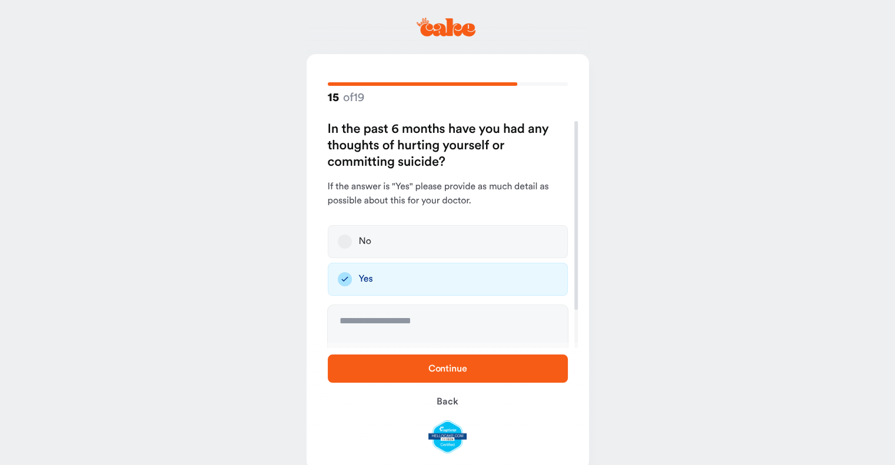
click at [404, 372] on span "Continue" at bounding box center [448, 369] width 202 height 14
click at [370, 227] on label "No" at bounding box center [448, 241] width 240 height 33
click at [352, 235] on button "No" at bounding box center [345, 242] width 14 height 14
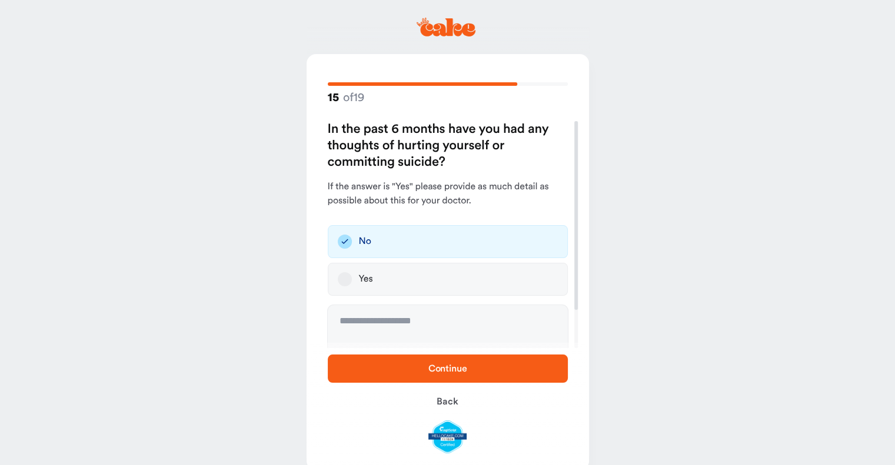
click at [405, 367] on span "Continue" at bounding box center [448, 369] width 202 height 14
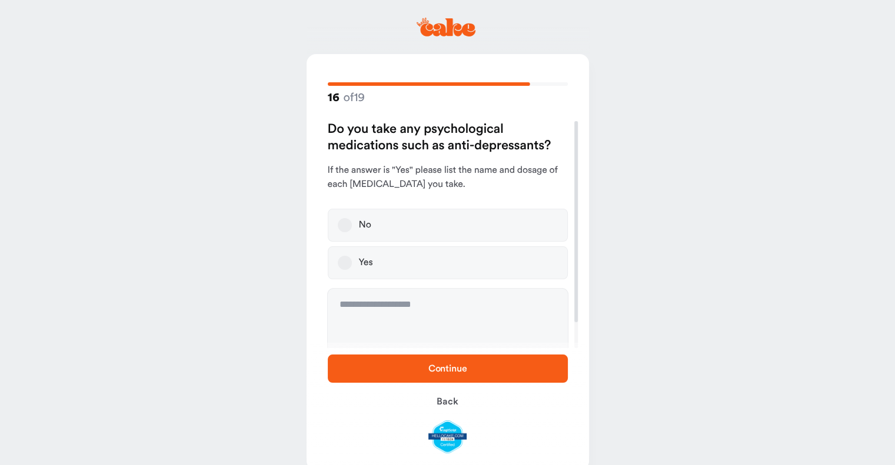
click at [393, 227] on label "No" at bounding box center [448, 225] width 240 height 33
click at [352, 227] on button "No" at bounding box center [345, 225] width 14 height 14
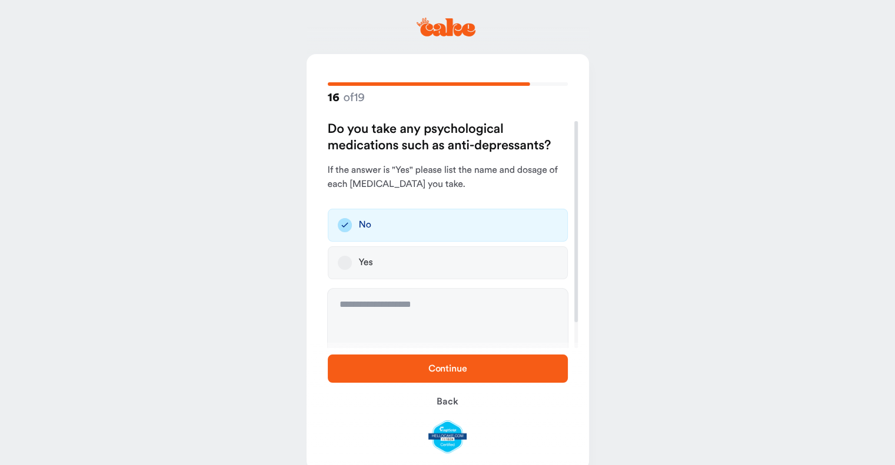
click at [413, 374] on span "Continue" at bounding box center [448, 369] width 202 height 14
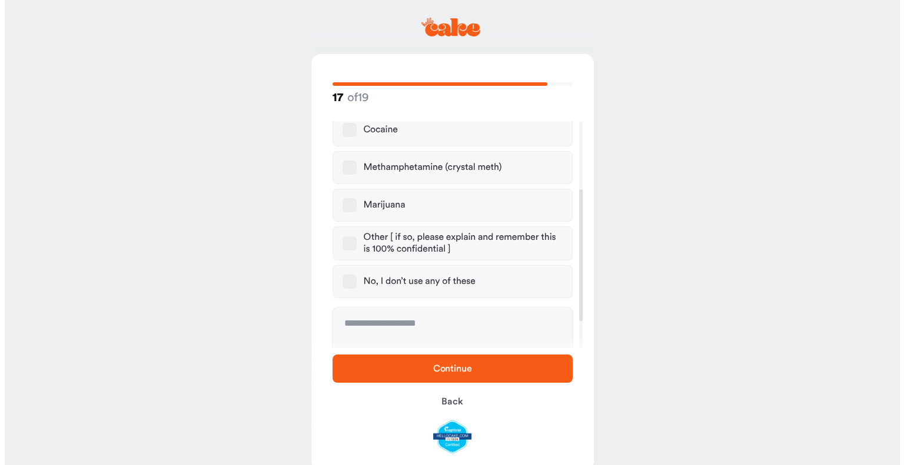
scroll to position [164, 0]
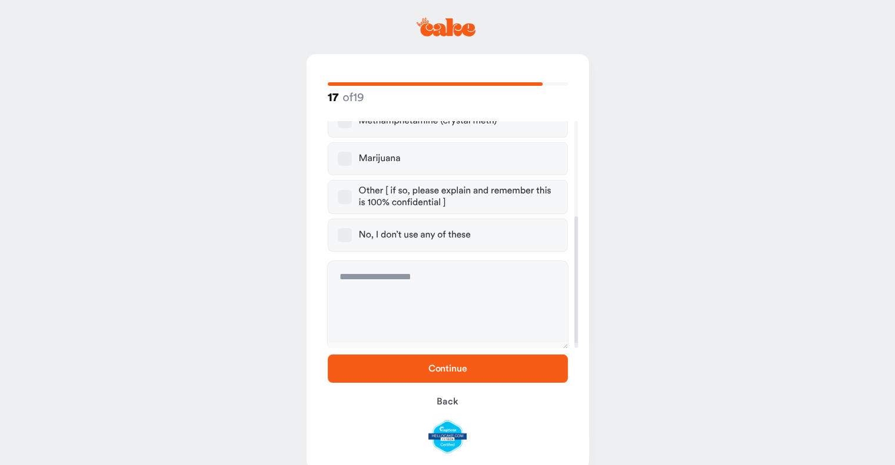
click at [395, 234] on div "No, I don’t use any of these" at bounding box center [415, 235] width 112 height 12
click at [352, 234] on button "No, I don’t use any of these" at bounding box center [345, 235] width 14 height 14
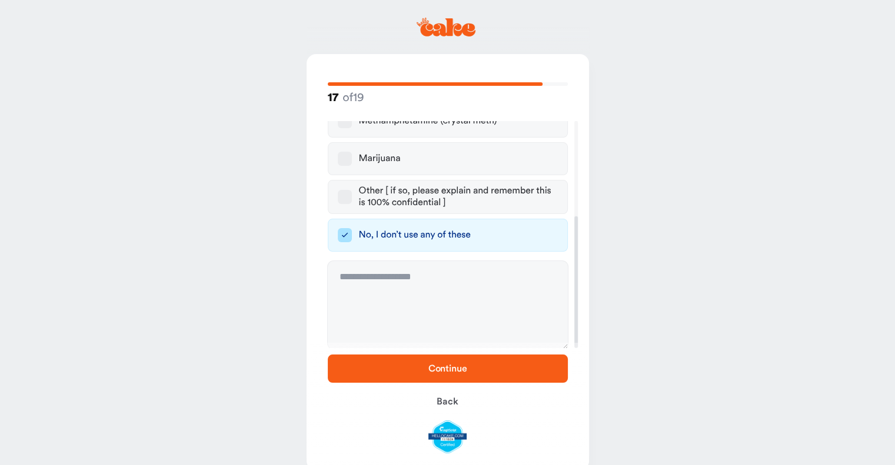
click at [414, 371] on span "Continue" at bounding box center [448, 369] width 202 height 14
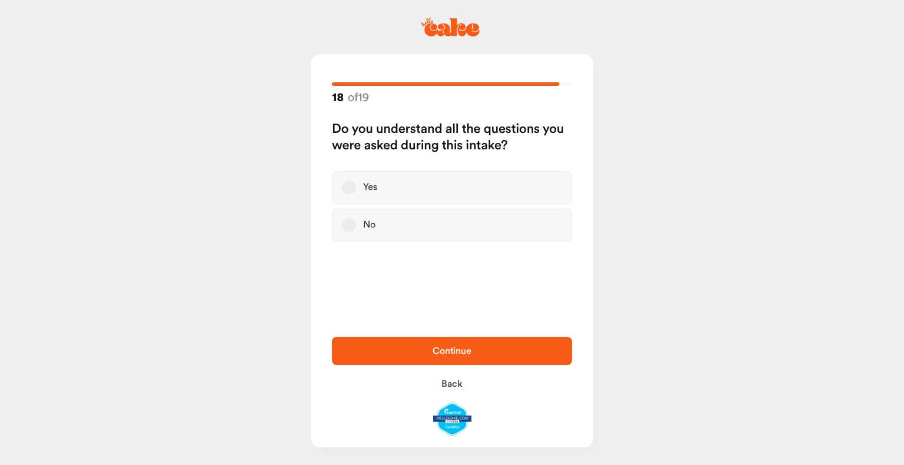
click at [399, 181] on label "Yes" at bounding box center [452, 187] width 240 height 33
click at [356, 181] on button "Yes" at bounding box center [349, 188] width 14 height 14
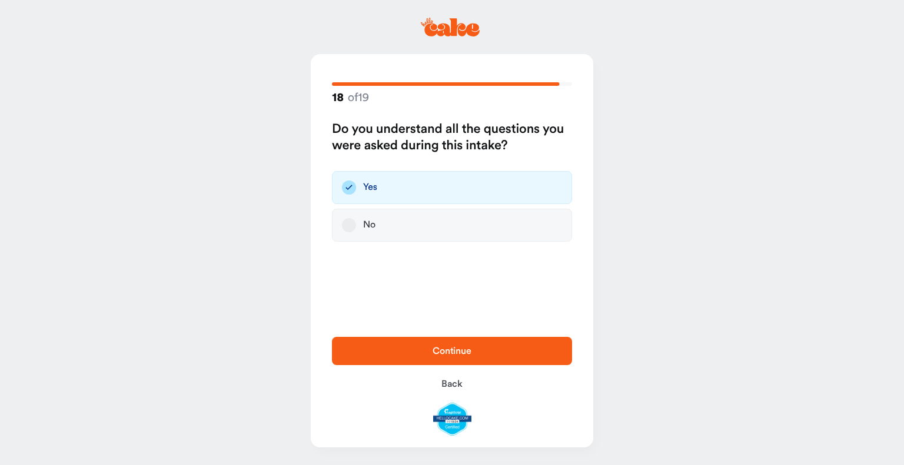
click at [437, 353] on span "Continue" at bounding box center [451, 351] width 39 height 9
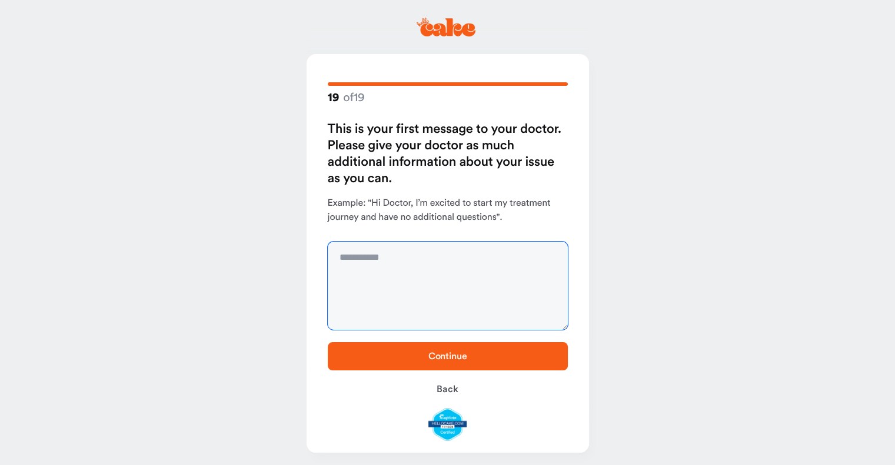
click at [409, 299] on textarea at bounding box center [448, 286] width 240 height 88
type textarea "**********"
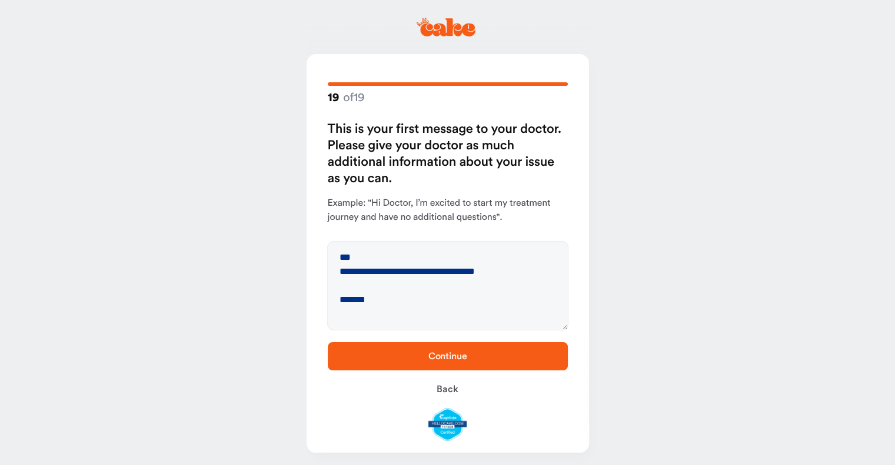
click at [436, 338] on div "Continue Back" at bounding box center [448, 392] width 282 height 122
click at [439, 354] on span "Continue" at bounding box center [447, 356] width 39 height 9
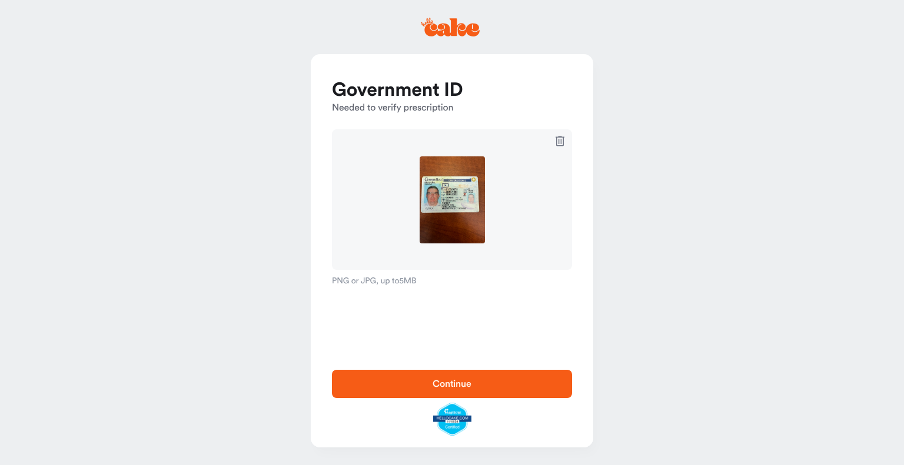
click at [422, 381] on span "Continue" at bounding box center [452, 384] width 202 height 14
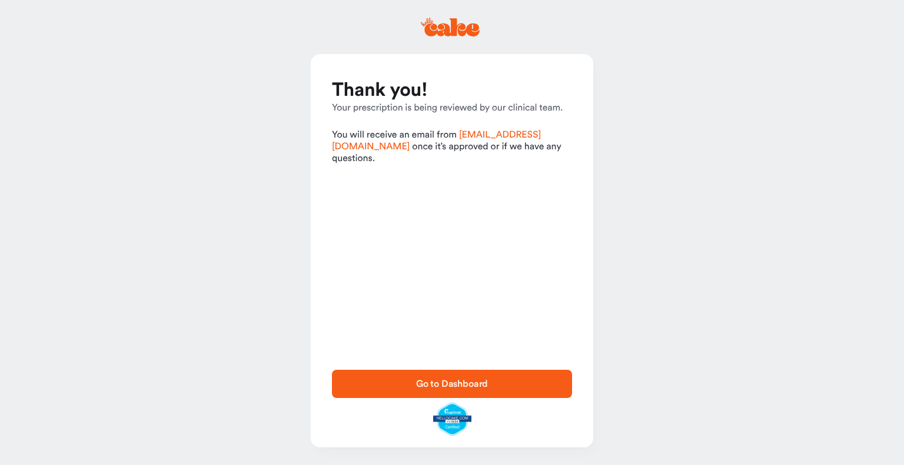
click at [417, 381] on span "Go to Dashboard" at bounding box center [452, 383] width 72 height 9
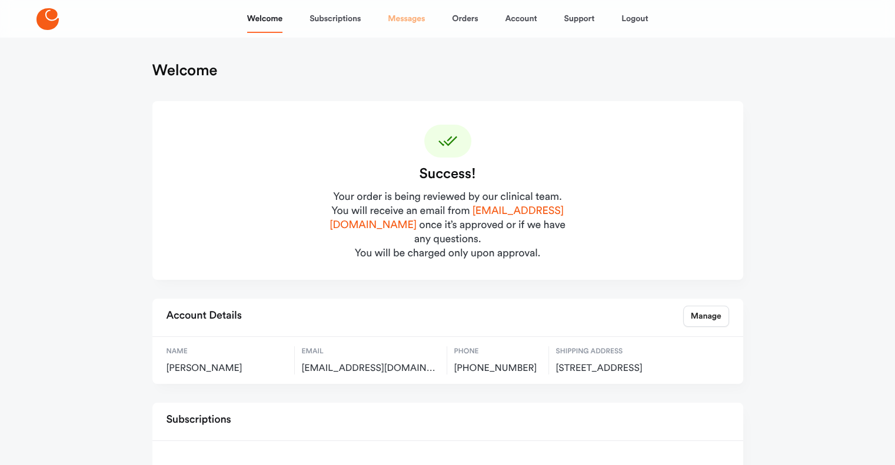
click at [407, 16] on link "Messages" at bounding box center [406, 19] width 37 height 28
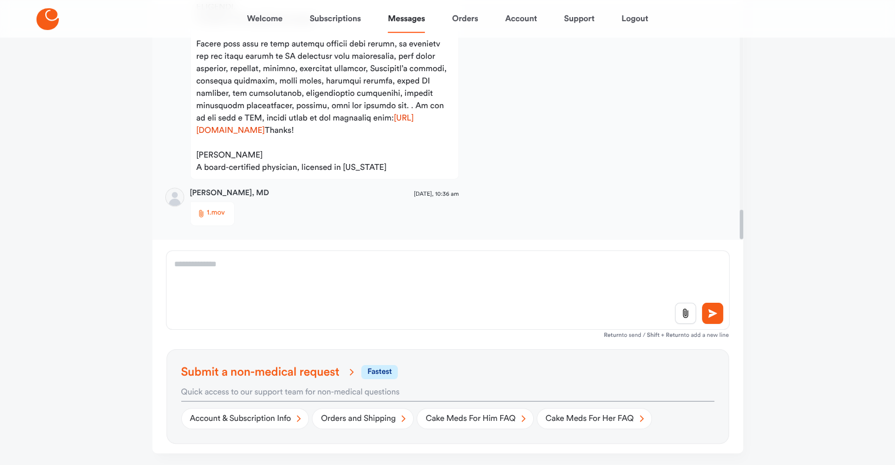
scroll to position [177, 0]
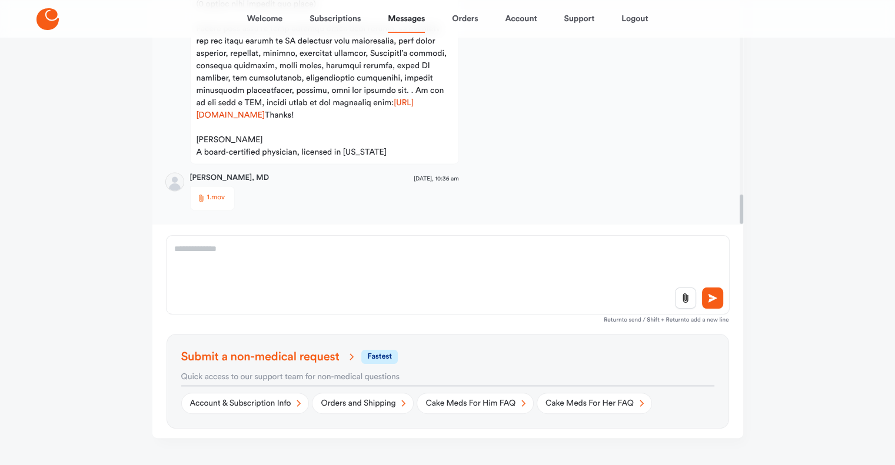
click at [87, 260] on div "Welcome Subscriptions Messages Orders Account Support Logout Messages Chat with…" at bounding box center [447, 154] width 895 height 662
click at [401, 18] on link "Messages" at bounding box center [406, 19] width 37 height 28
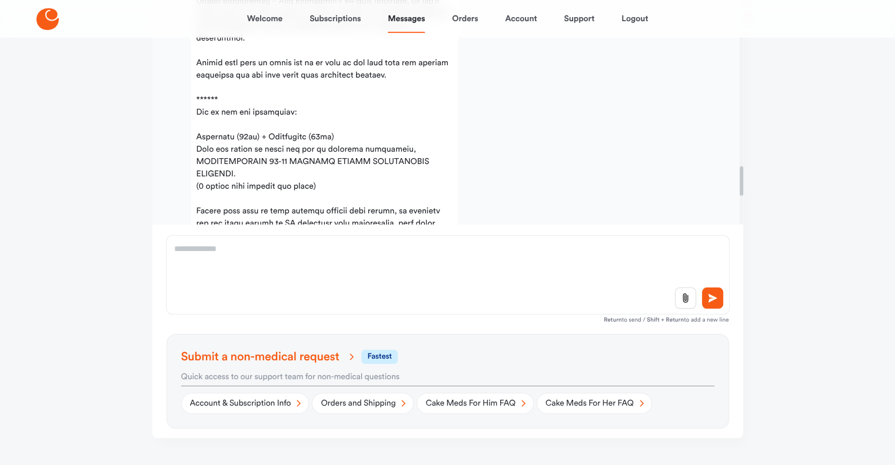
scroll to position [1405, 0]
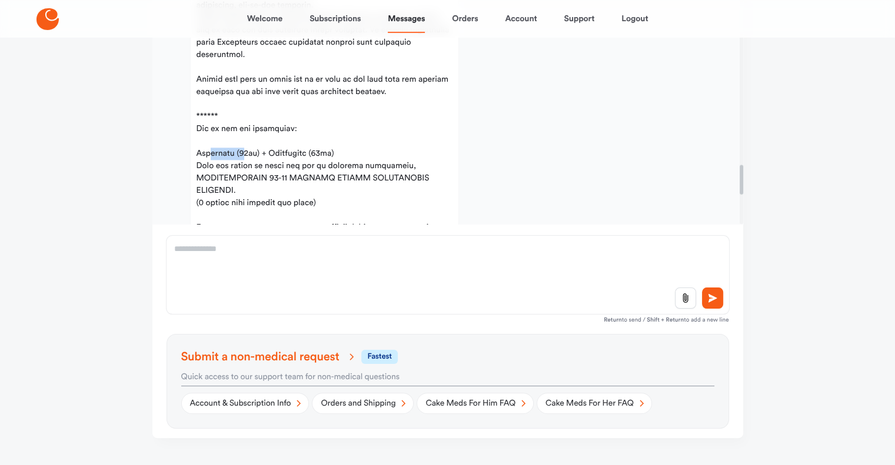
drag, startPoint x: 193, startPoint y: 163, endPoint x: 227, endPoint y: 167, distance: 33.7
copy span "[MEDICAL_DATA]"
click at [400, 17] on link "Messages" at bounding box center [406, 19] width 37 height 28
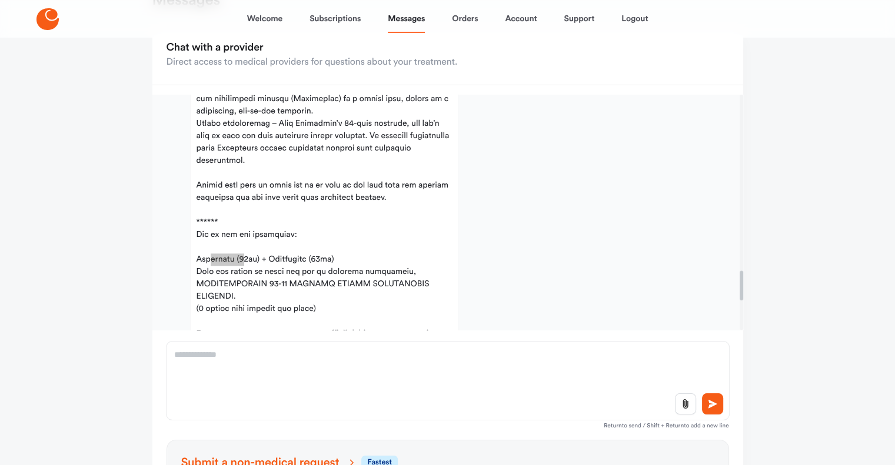
scroll to position [0, 0]
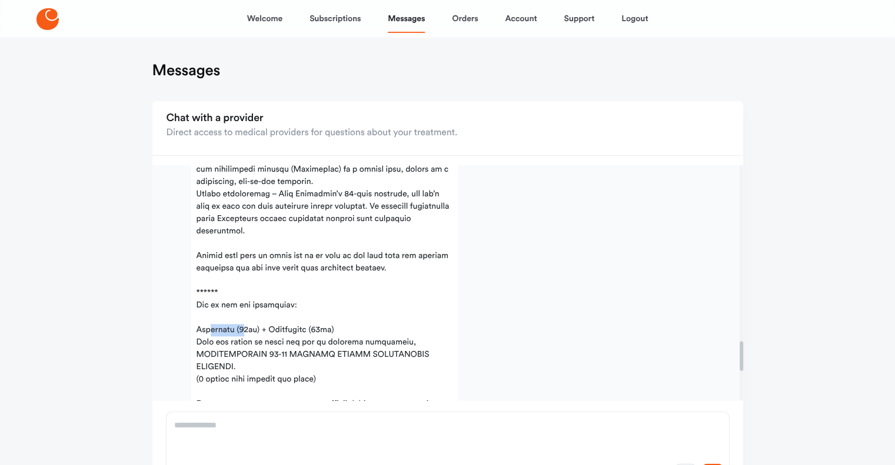
click at [43, 11] on icon at bounding box center [47, 19] width 22 height 22
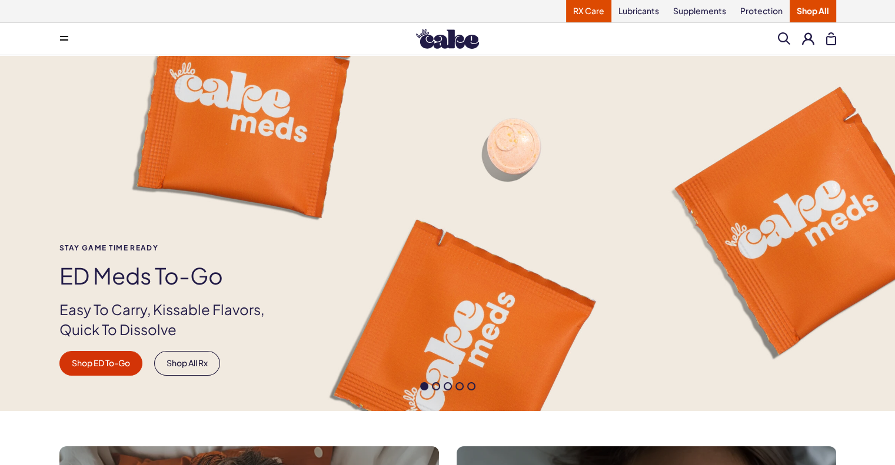
click at [589, 17] on link "RX Care" at bounding box center [588, 11] width 45 height 22
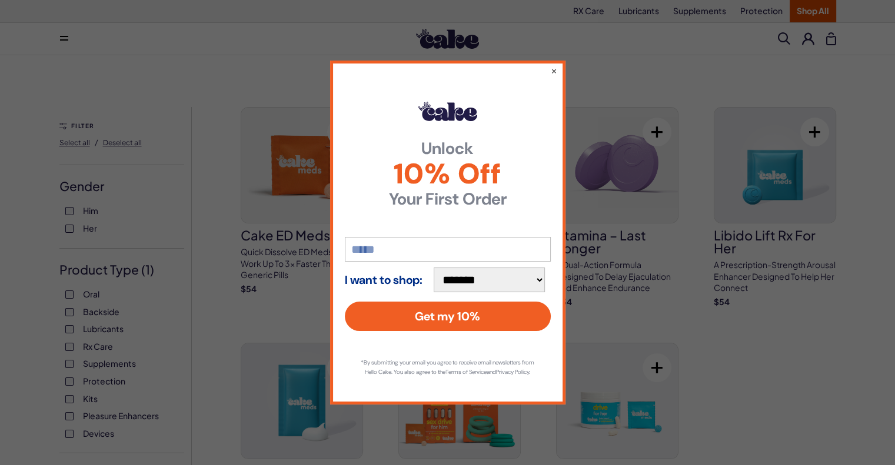
click at [548, 64] on div "**********" at bounding box center [447, 233] width 235 height 344
click at [554, 64] on button "×" at bounding box center [554, 71] width 8 height 14
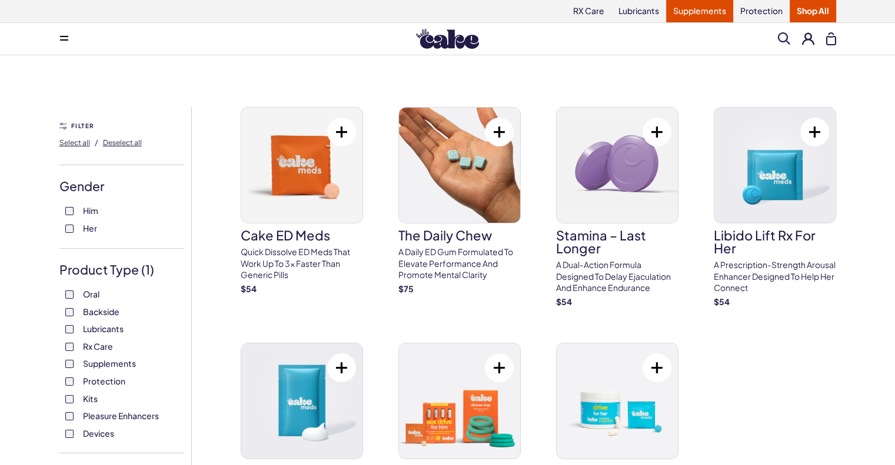
click at [678, 13] on link "Supplements" at bounding box center [699, 11] width 67 height 22
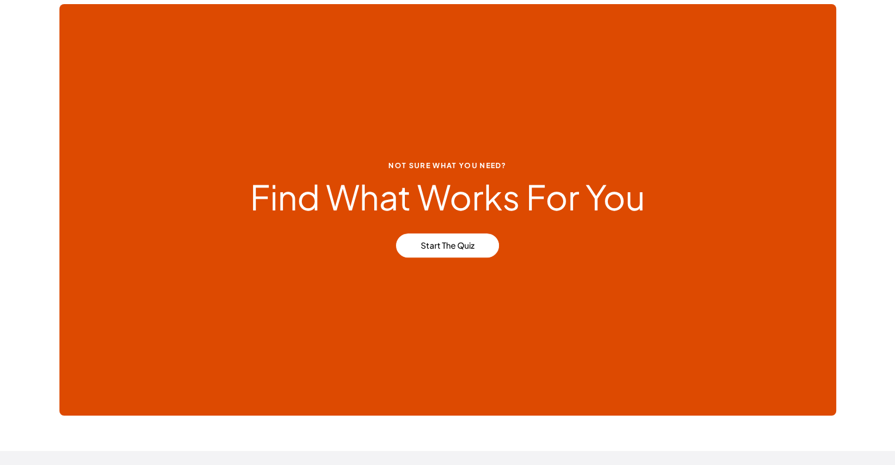
scroll to position [706, 0]
